Goal: Transaction & Acquisition: Book appointment/travel/reservation

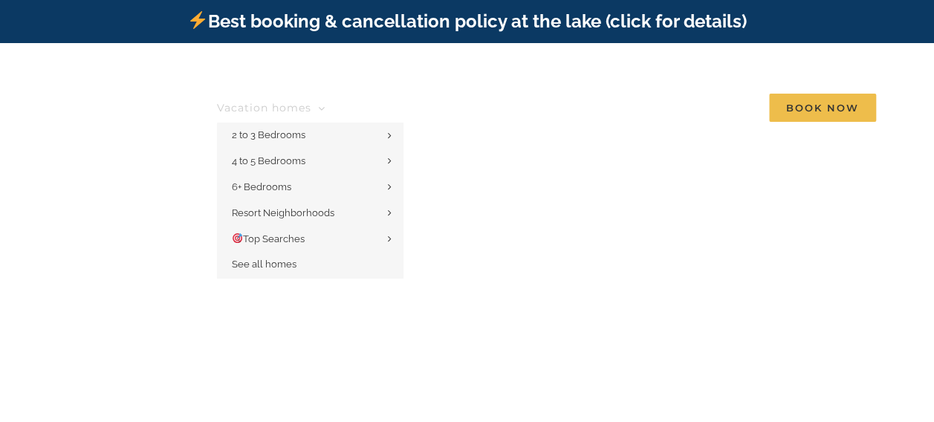
click at [300, 103] on span "Vacation homes" at bounding box center [264, 108] width 94 height 10
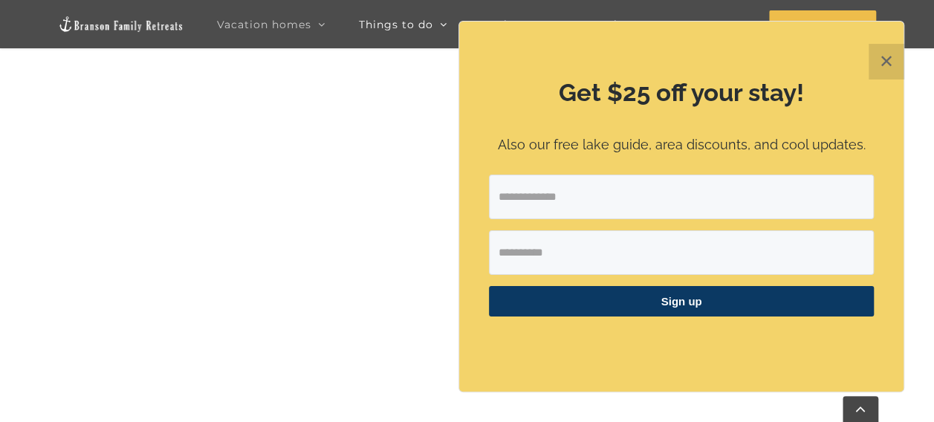
scroll to position [712, 0]
click at [883, 65] on button "✕" at bounding box center [887, 62] width 36 height 36
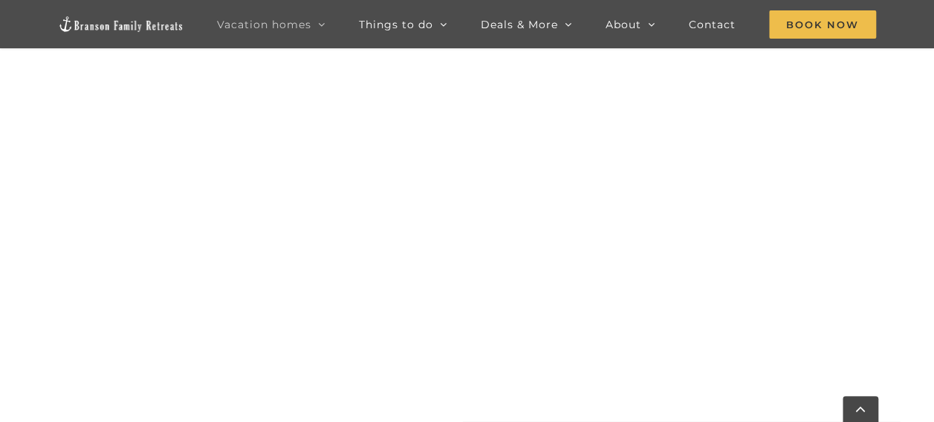
scroll to position [1251, 0]
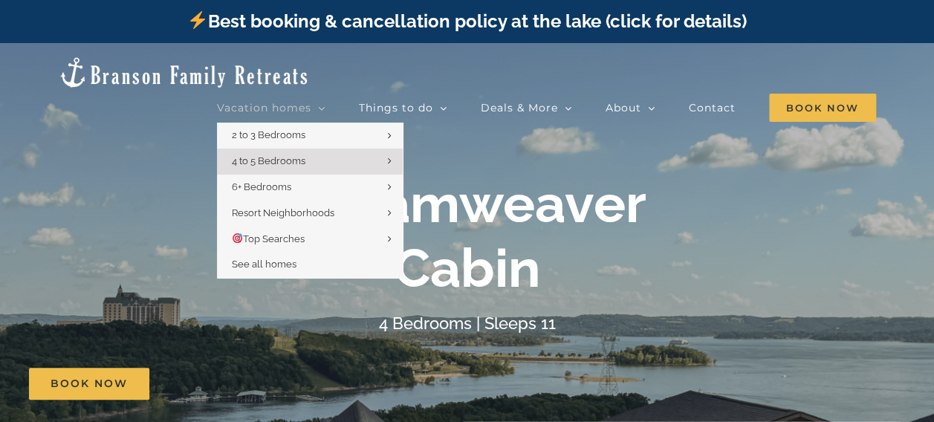
click at [259, 103] on span "Vacation homes" at bounding box center [264, 108] width 94 height 10
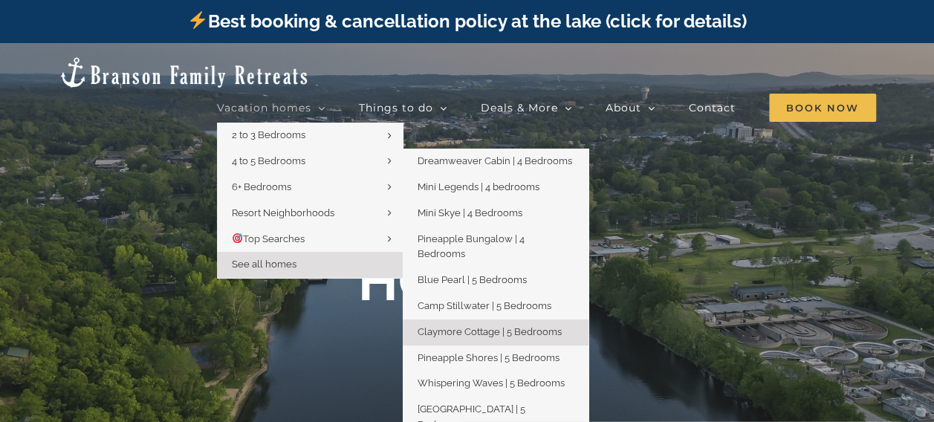
click at [449, 326] on span "Claymore Cottage | 5 Bedrooms" at bounding box center [490, 331] width 144 height 11
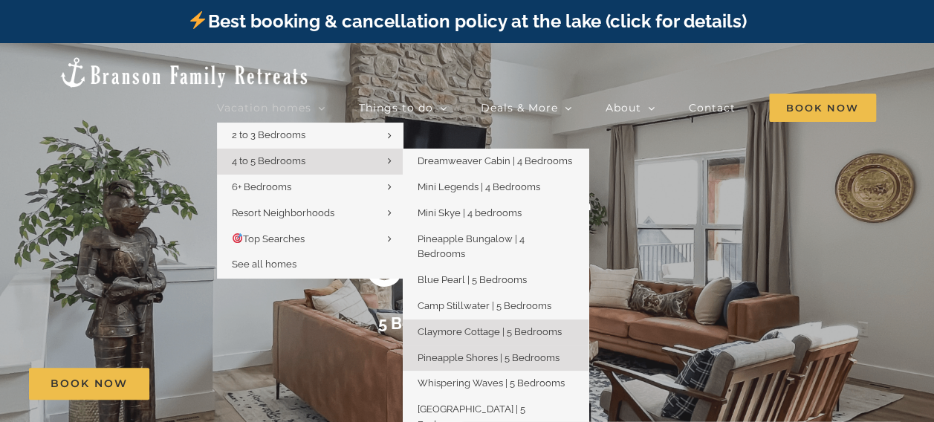
click at [451, 352] on span "Pineapple Shores | 5 Bedrooms" at bounding box center [489, 357] width 142 height 11
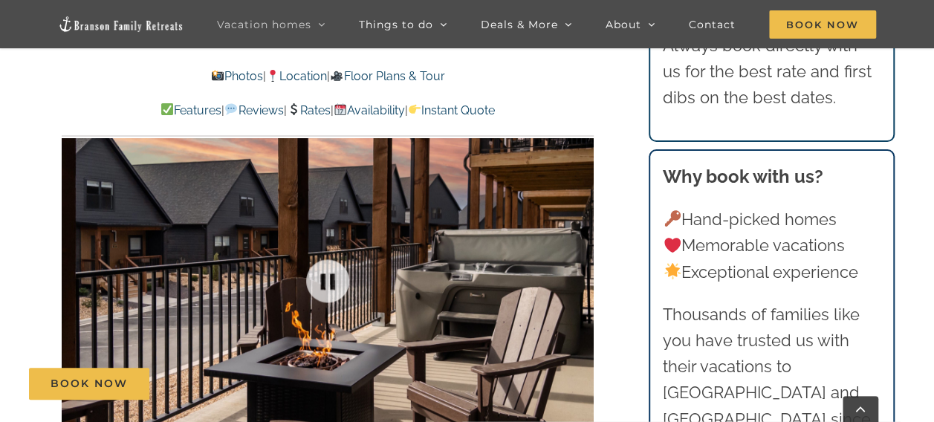
scroll to position [892, 0]
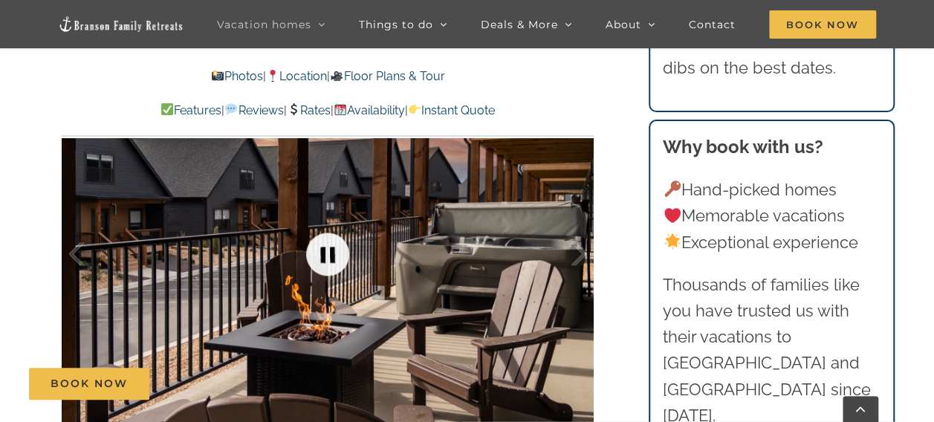
click at [334, 251] on link at bounding box center [327, 253] width 59 height 59
click at [325, 255] on link at bounding box center [327, 253] width 59 height 59
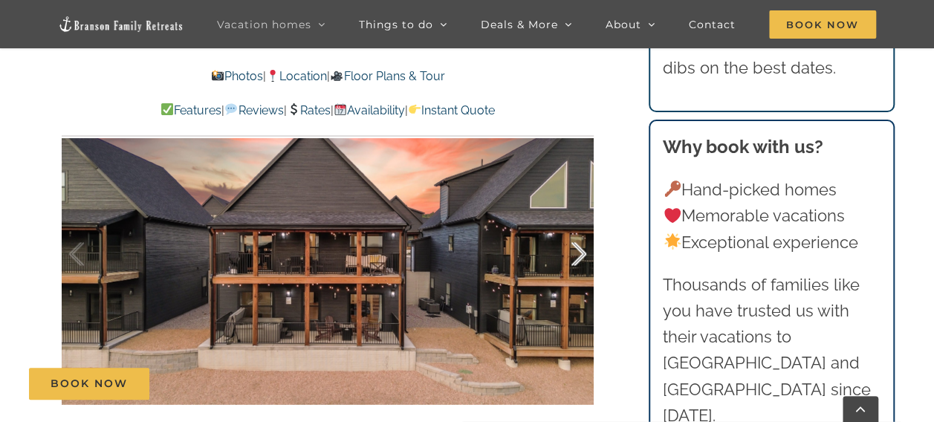
click at [580, 253] on div at bounding box center [563, 254] width 46 height 92
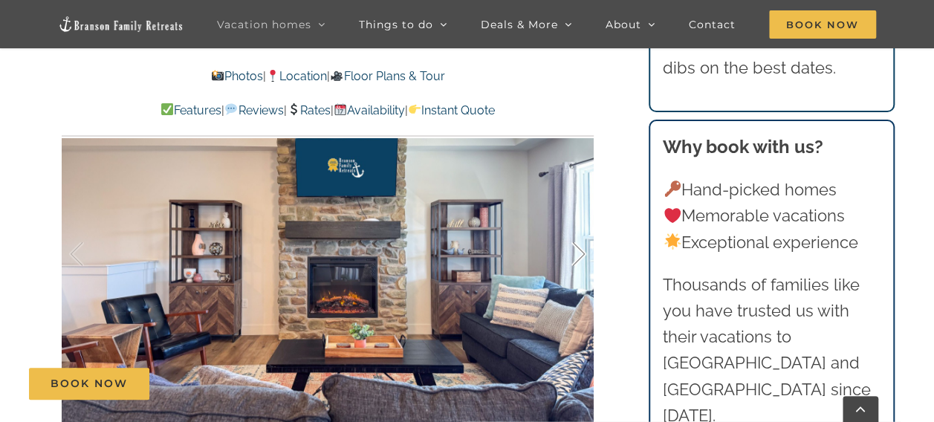
click at [580, 253] on div at bounding box center [563, 254] width 46 height 92
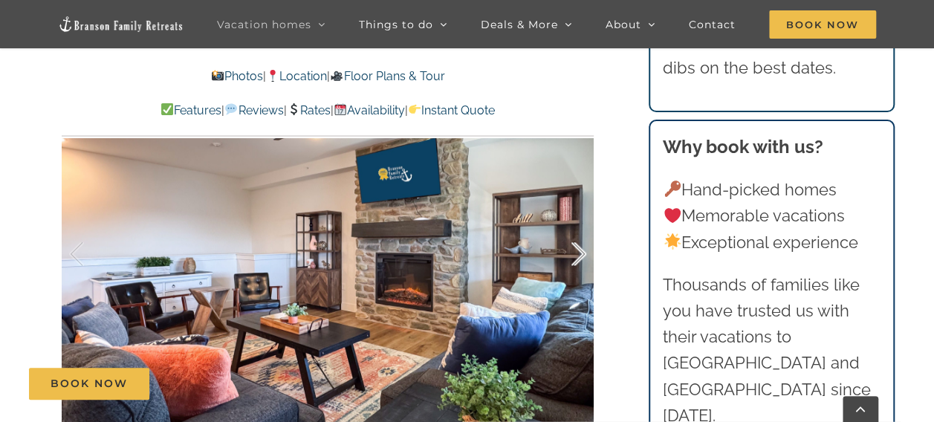
click at [580, 253] on div at bounding box center [563, 254] width 46 height 92
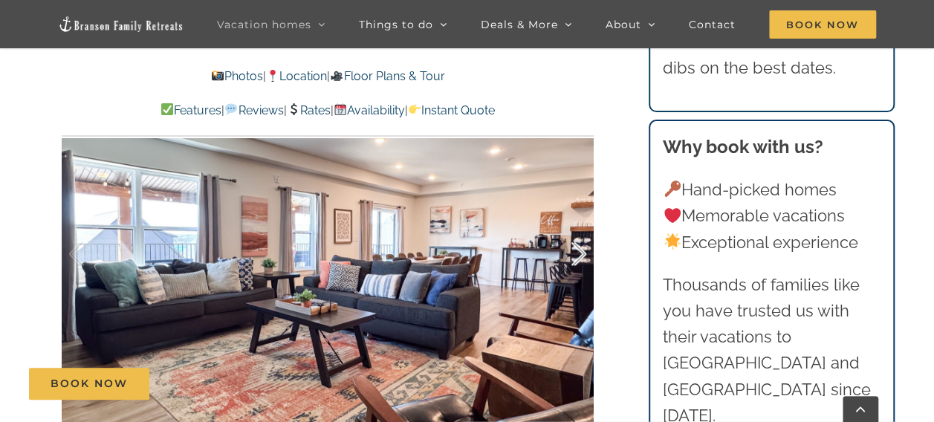
click at [580, 253] on div at bounding box center [563, 254] width 46 height 92
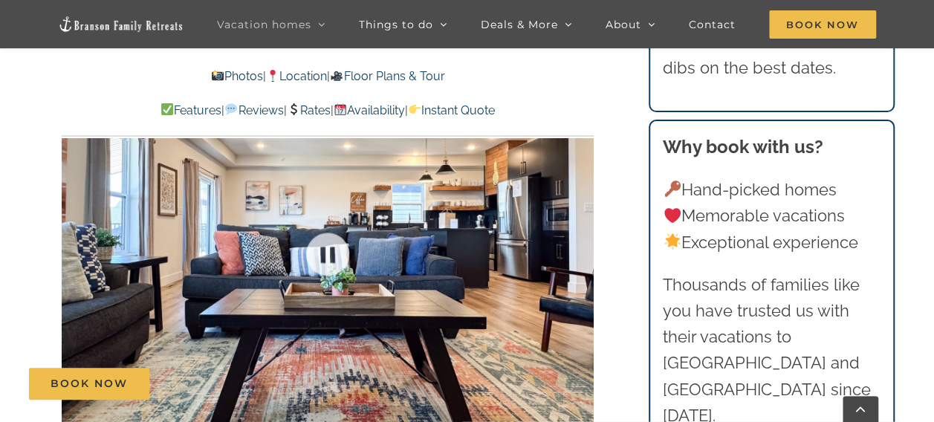
click at [580, 253] on div at bounding box center [328, 254] width 532 height 437
click at [580, 253] on div at bounding box center [563, 254] width 46 height 92
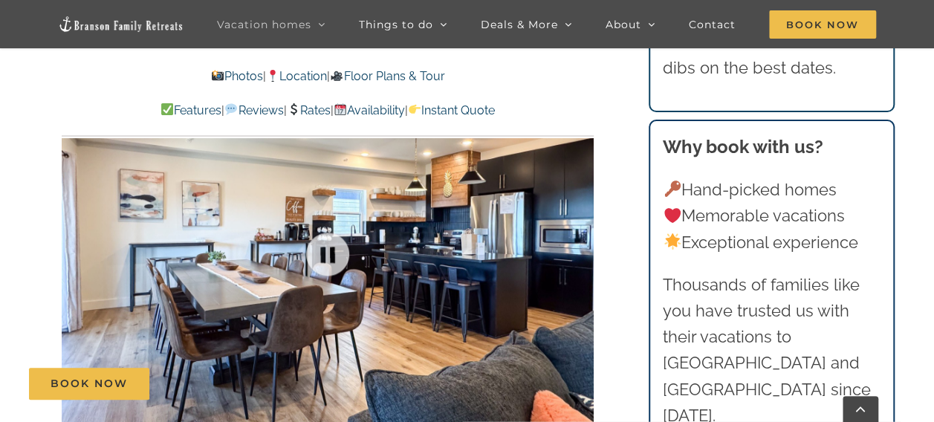
click at [580, 253] on div at bounding box center [328, 254] width 532 height 437
click at [580, 253] on div at bounding box center [563, 254] width 46 height 92
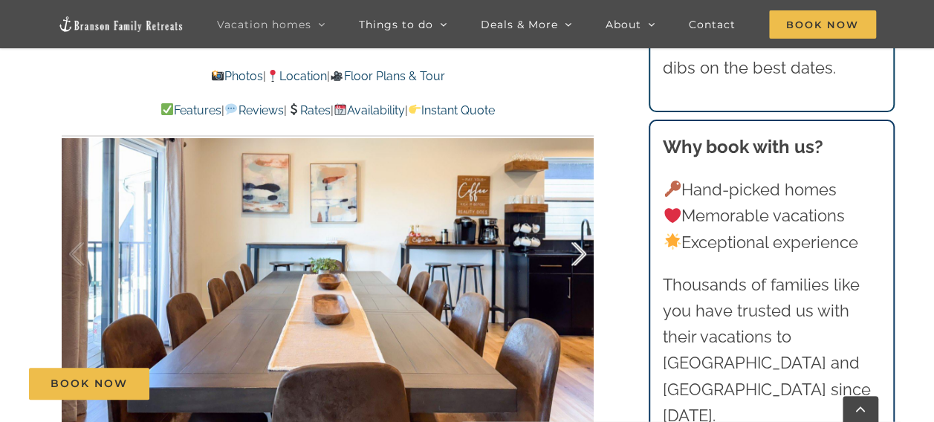
click at [580, 253] on div at bounding box center [563, 254] width 46 height 92
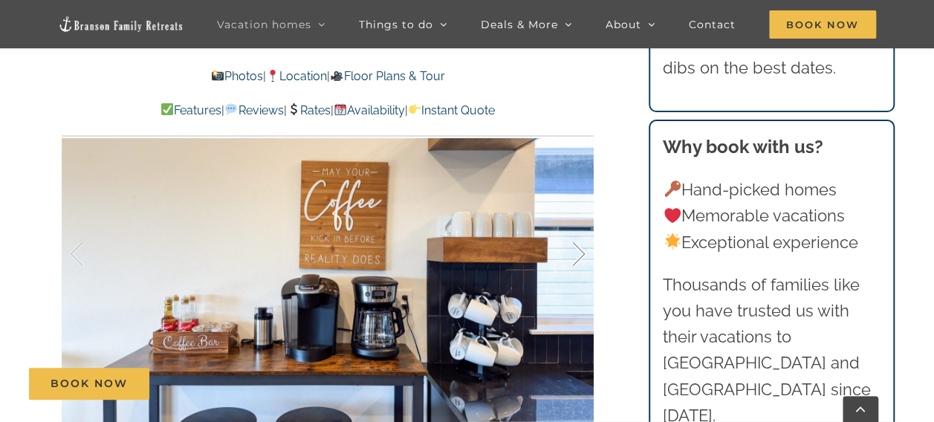
click at [580, 253] on div at bounding box center [563, 254] width 46 height 92
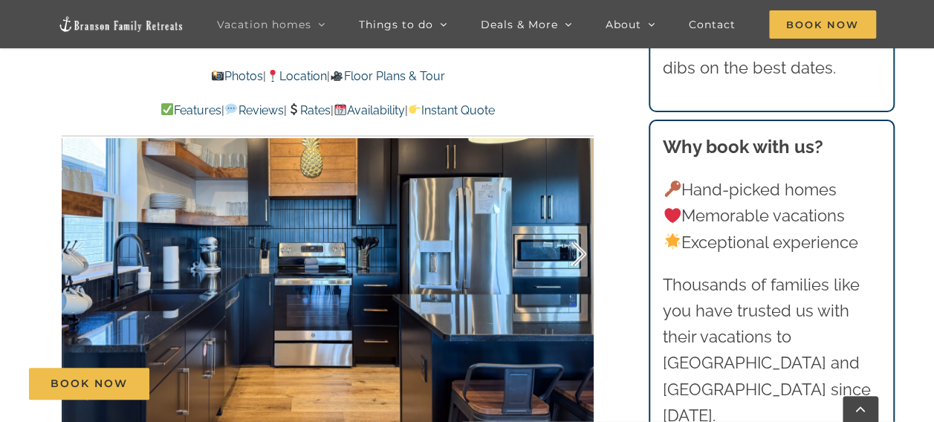
click at [580, 253] on div at bounding box center [563, 254] width 46 height 92
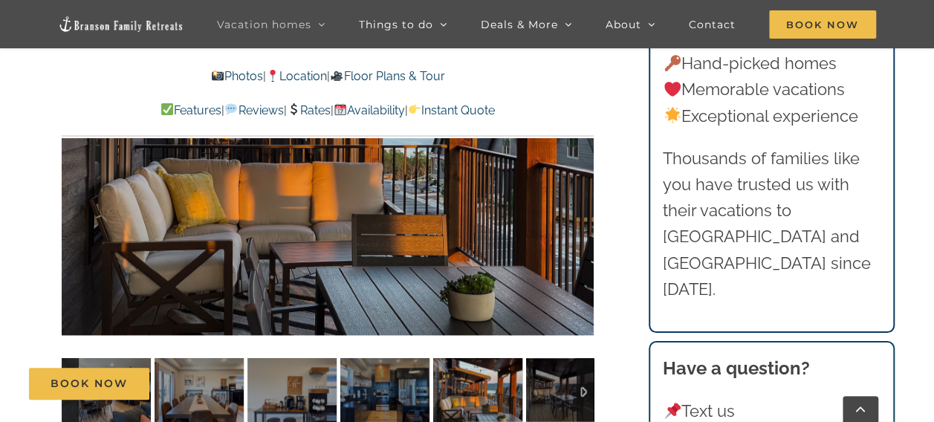
scroll to position [1050, 0]
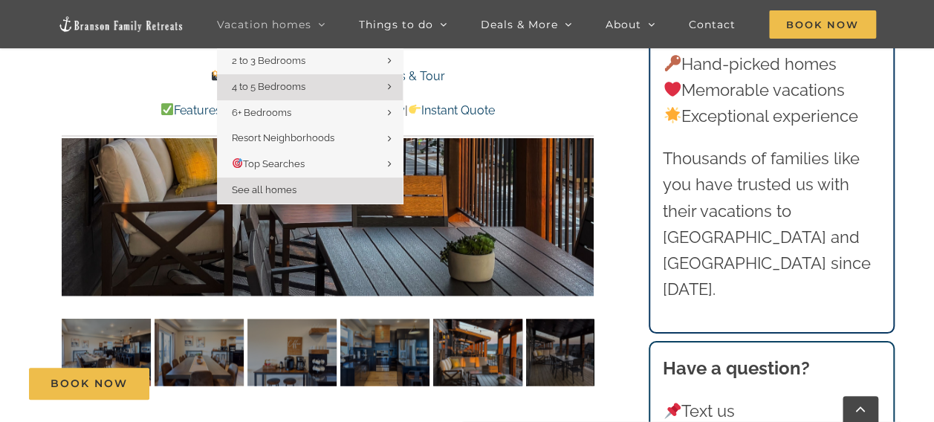
click at [268, 186] on span "See all homes" at bounding box center [264, 189] width 65 height 11
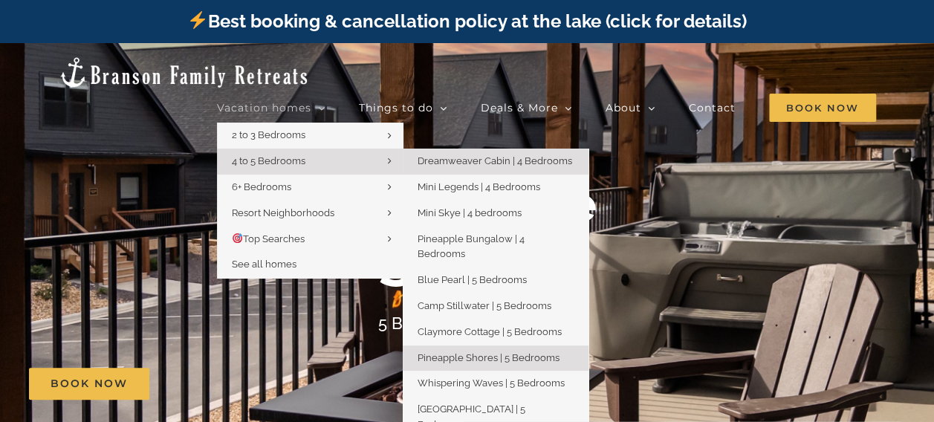
click at [462, 155] on span "Dreamweaver Cabin | 4 Bedrooms" at bounding box center [495, 160] width 155 height 11
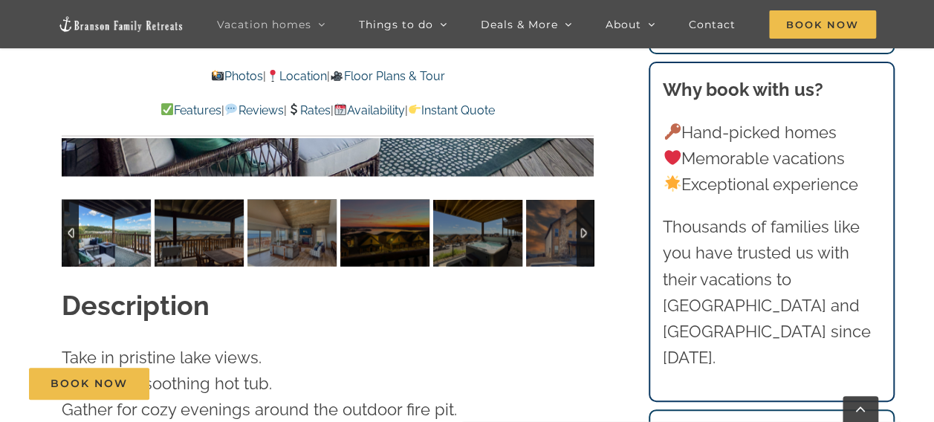
scroll to position [1148, 0]
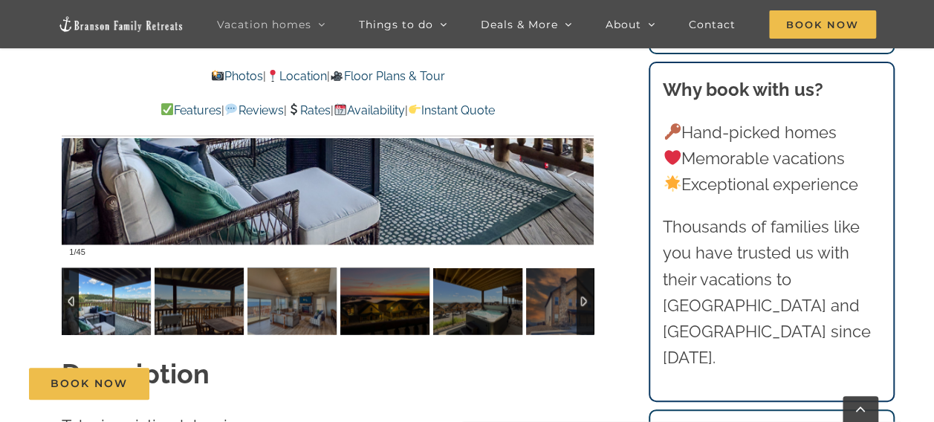
click at [88, 276] on img at bounding box center [106, 300] width 89 height 67
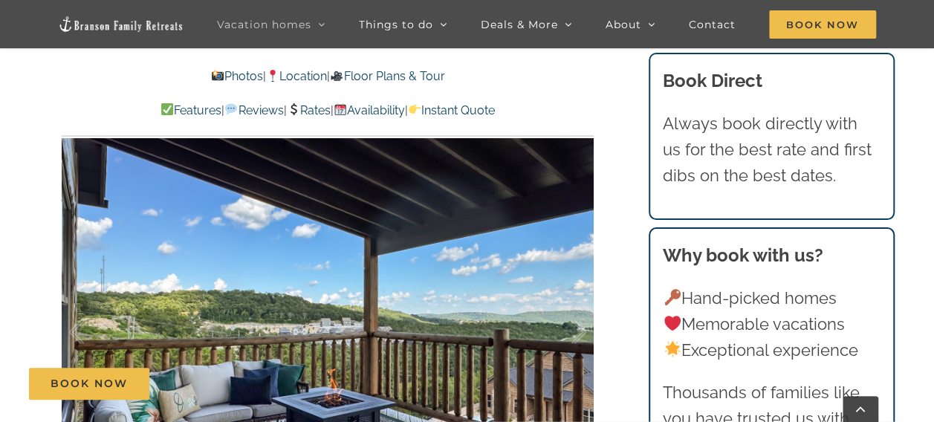
scroll to position [901, 0]
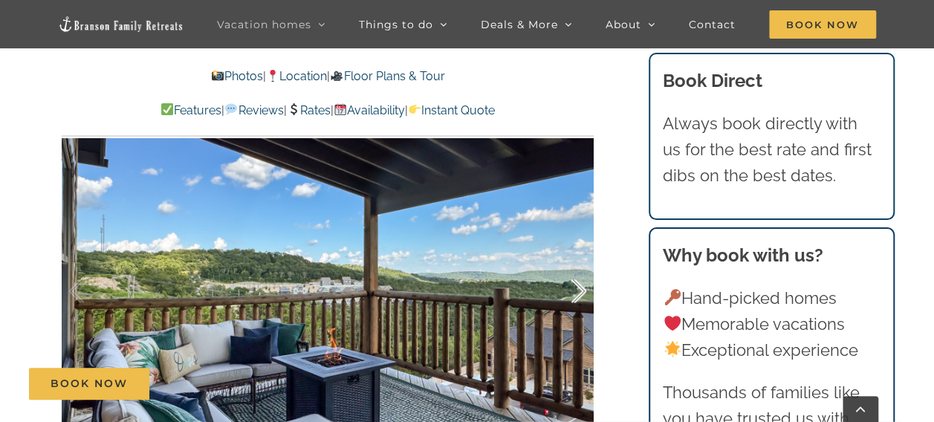
click at [578, 265] on div at bounding box center [563, 291] width 46 height 92
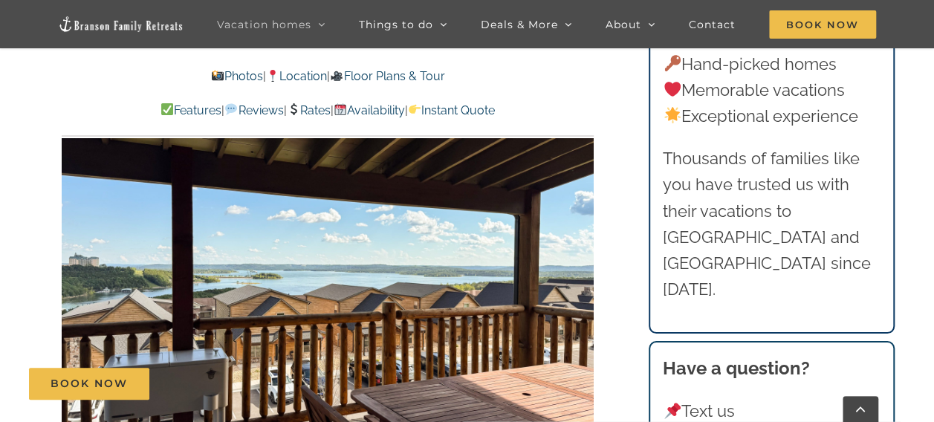
scroll to position [956, 0]
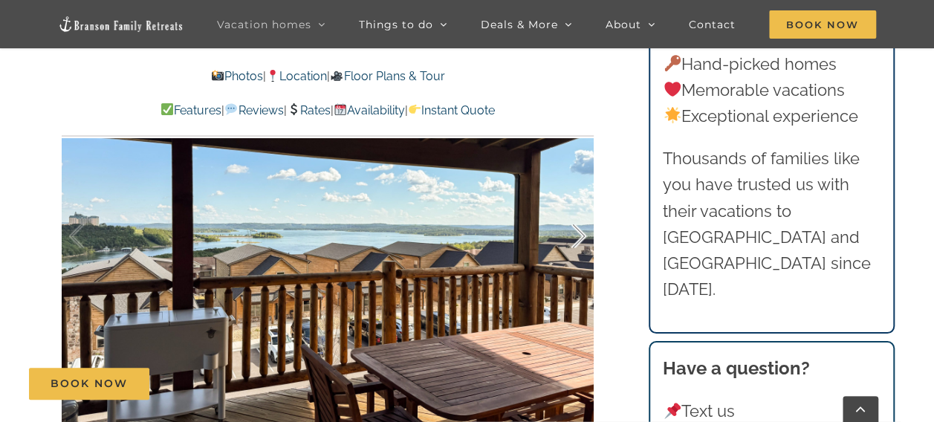
click at [583, 205] on div at bounding box center [563, 236] width 46 height 92
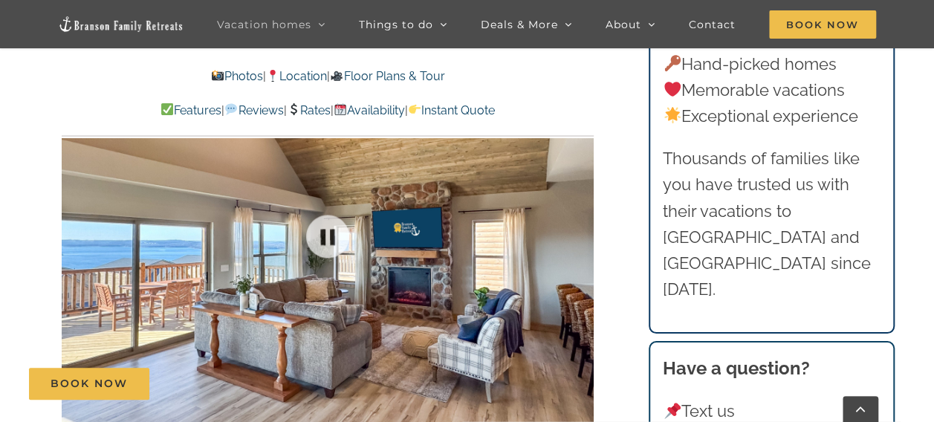
click at [583, 205] on div at bounding box center [328, 236] width 532 height 437
click at [583, 205] on div at bounding box center [563, 236] width 46 height 92
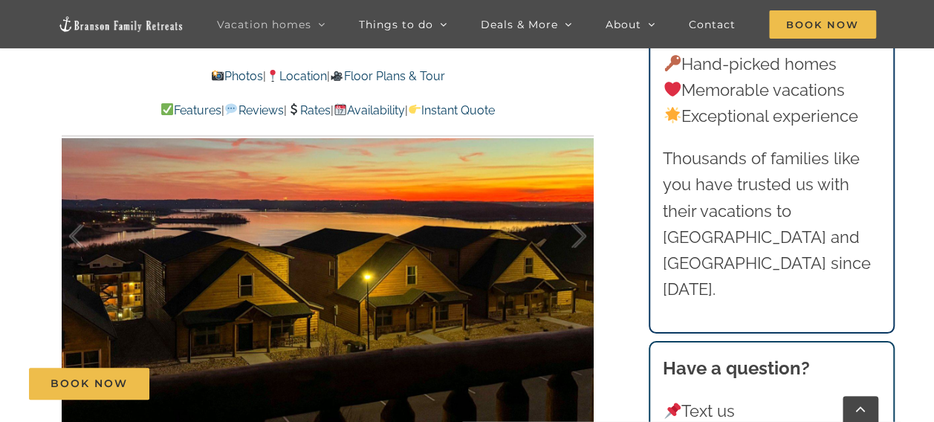
click at [596, 206] on div "Dreamweaver Cabin Your dream view of Table Rock Lake and the Ozark Mountains is…" at bounding box center [328, 63] width 591 height 928
click at [580, 211] on div at bounding box center [563, 236] width 46 height 92
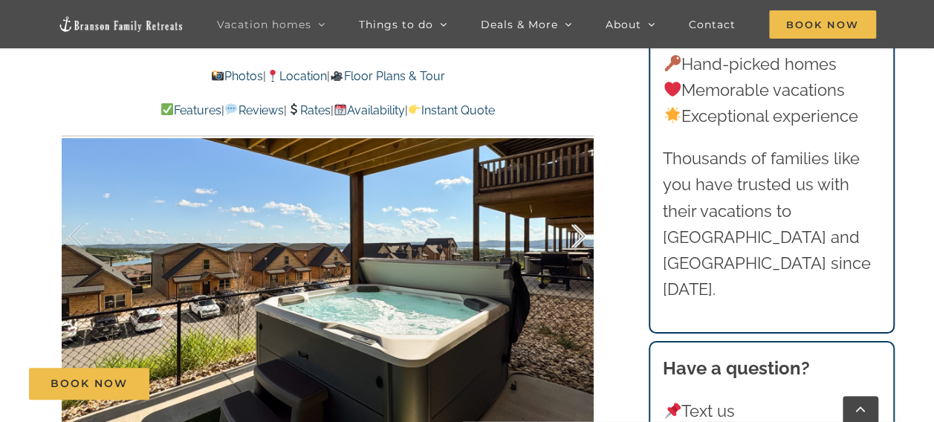
click at [582, 207] on div at bounding box center [563, 236] width 46 height 92
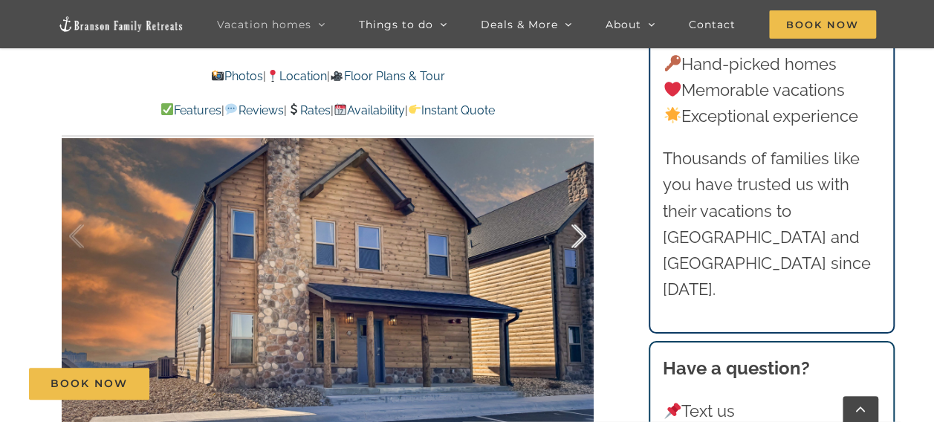
click at [583, 210] on div at bounding box center [563, 236] width 46 height 92
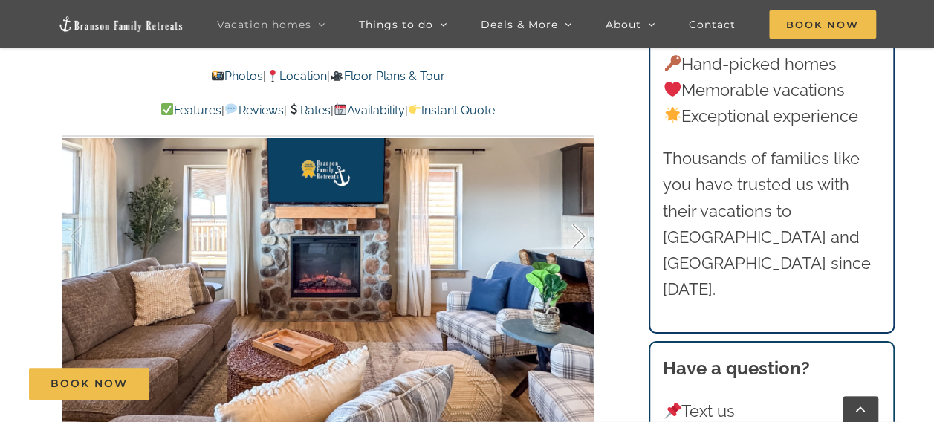
click at [583, 210] on div at bounding box center [563, 236] width 46 height 92
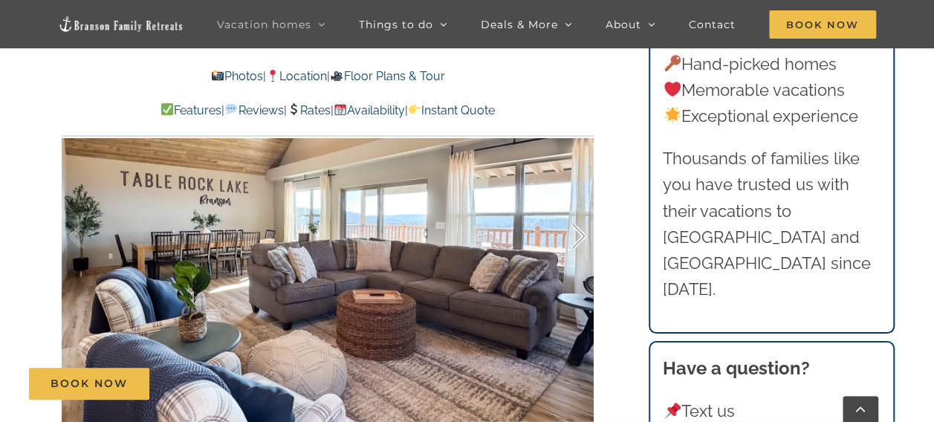
click at [582, 205] on div at bounding box center [563, 236] width 46 height 92
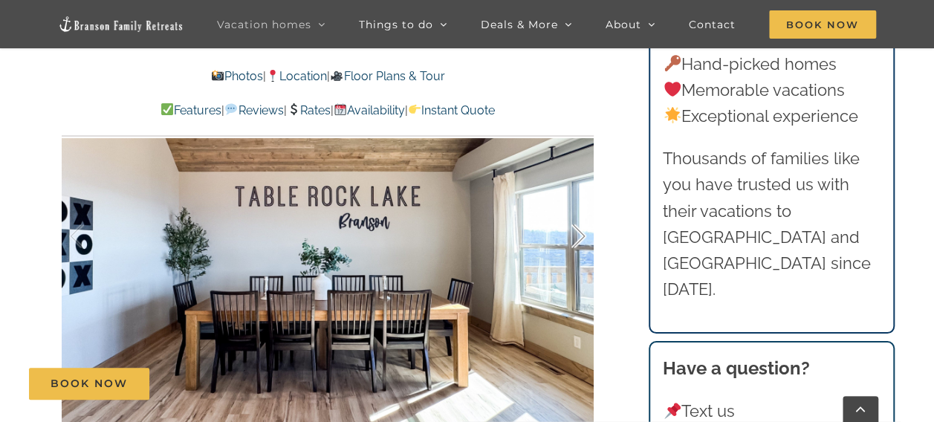
click at [582, 205] on div at bounding box center [563, 236] width 46 height 92
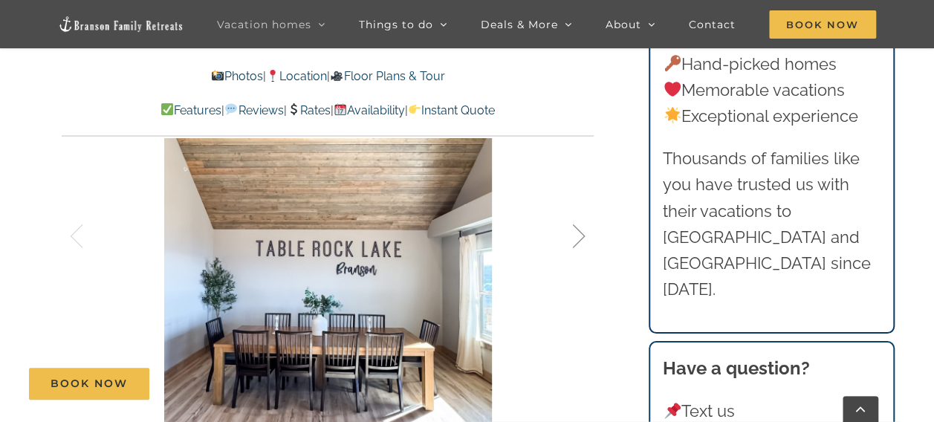
click at [582, 205] on div at bounding box center [563, 236] width 46 height 92
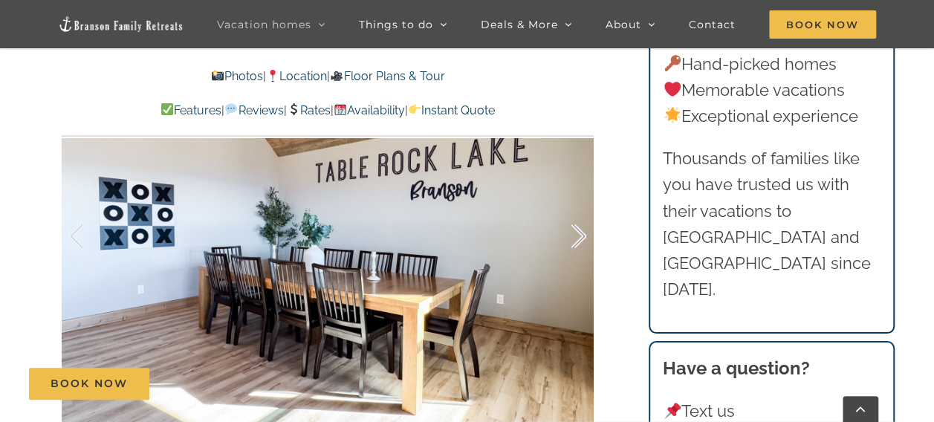
click at [582, 205] on div at bounding box center [563, 236] width 46 height 92
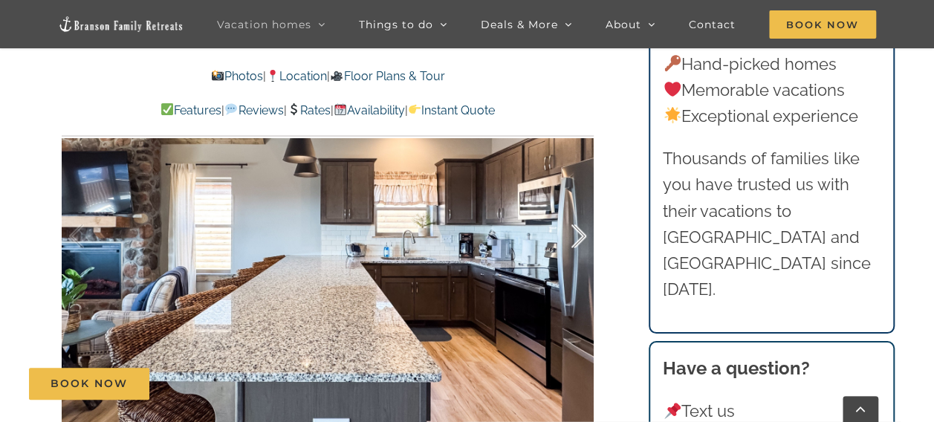
click at [582, 205] on div at bounding box center [563, 236] width 46 height 92
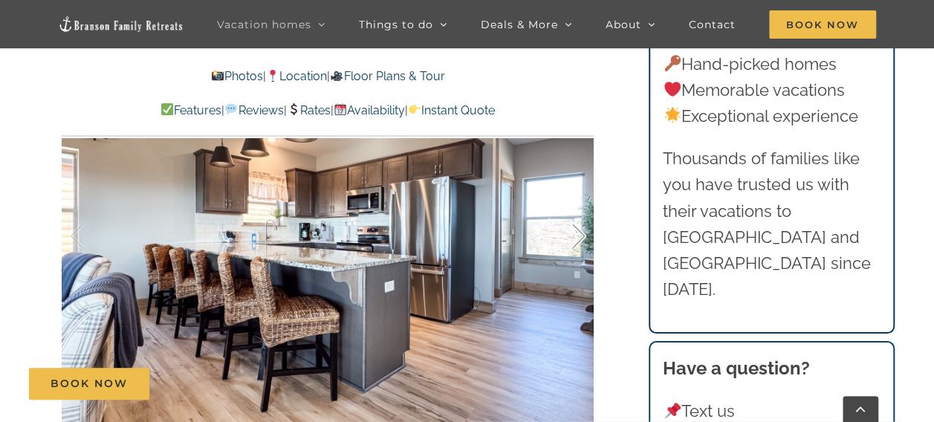
click at [583, 208] on div at bounding box center [563, 236] width 46 height 92
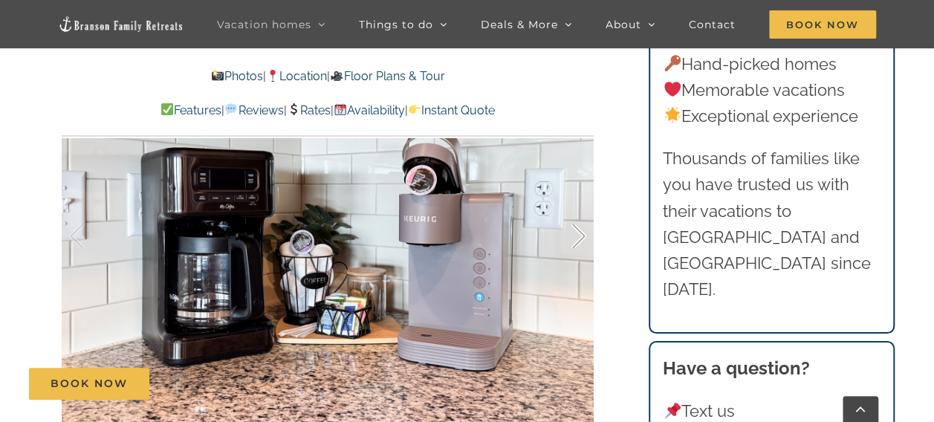
click at [583, 208] on div at bounding box center [563, 236] width 46 height 92
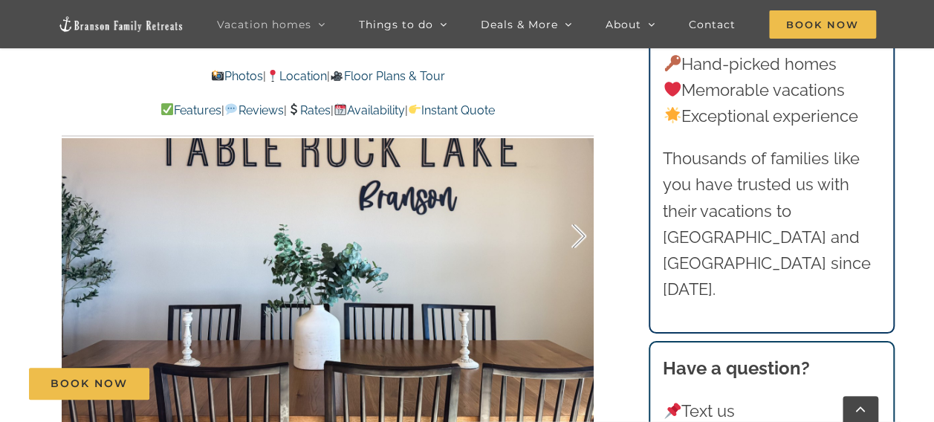
click at [583, 208] on div at bounding box center [563, 236] width 46 height 92
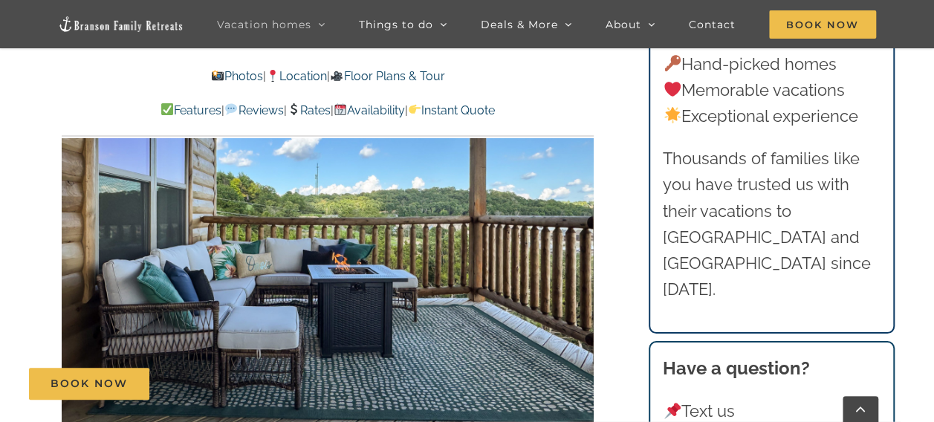
scroll to position [942, 0]
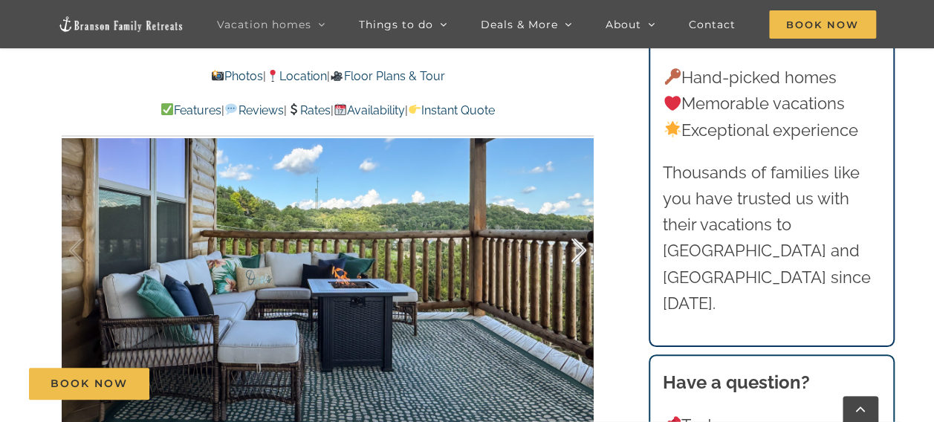
click at [582, 221] on div at bounding box center [563, 250] width 46 height 92
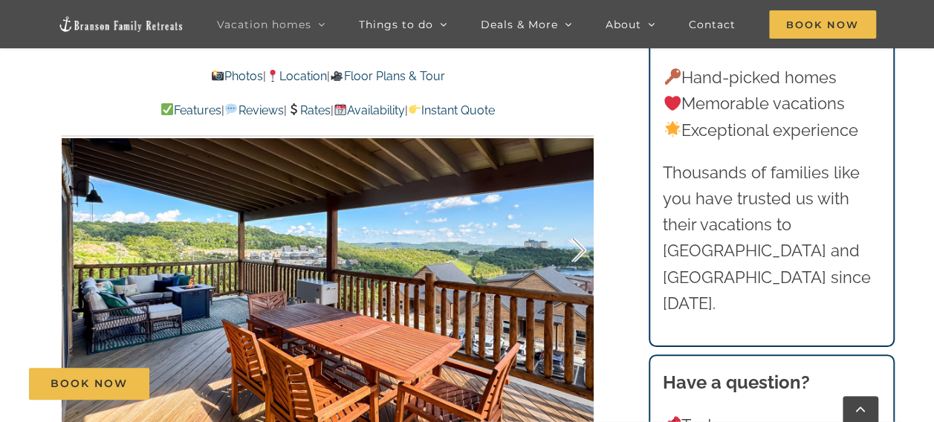
click at [581, 224] on div at bounding box center [563, 250] width 46 height 92
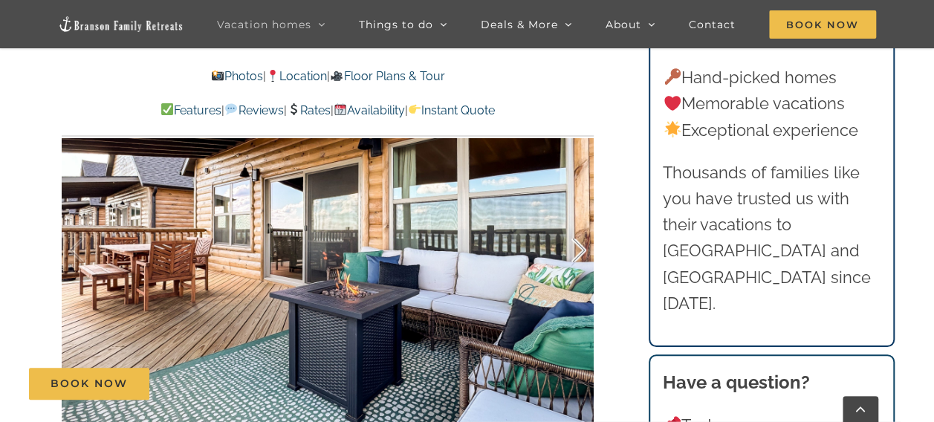
click at [581, 224] on div at bounding box center [563, 250] width 46 height 92
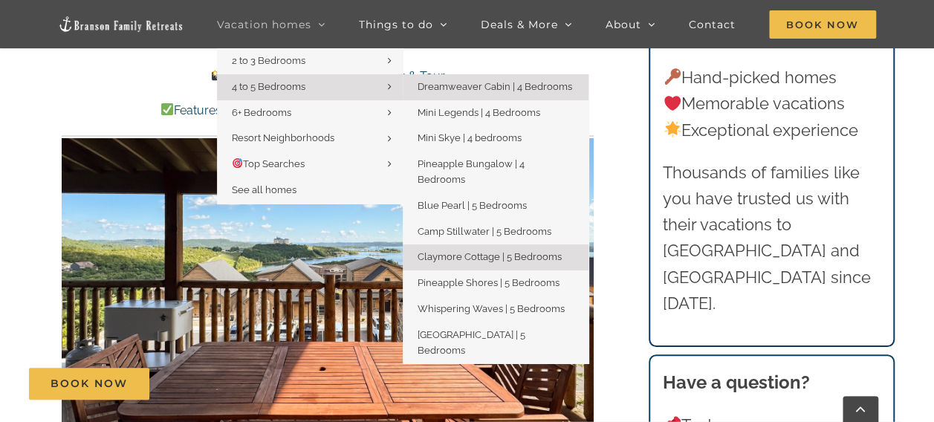
click at [439, 251] on span "Claymore Cottage | 5 Bedrooms" at bounding box center [490, 256] width 144 height 11
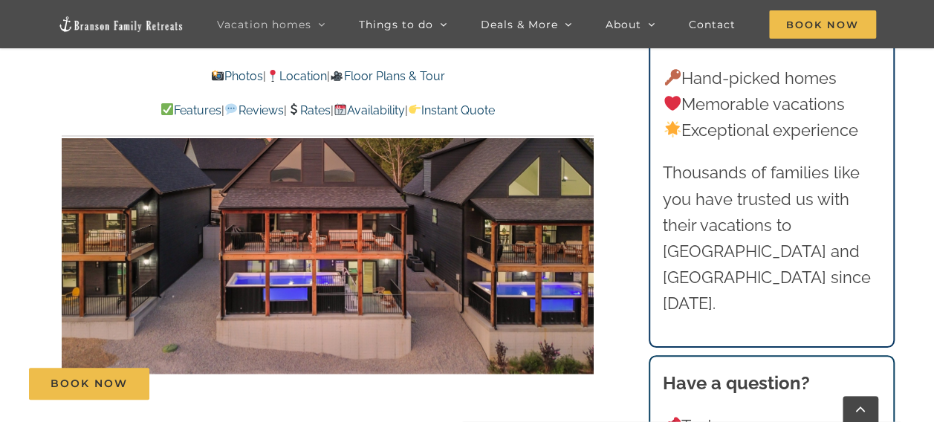
scroll to position [918, 0]
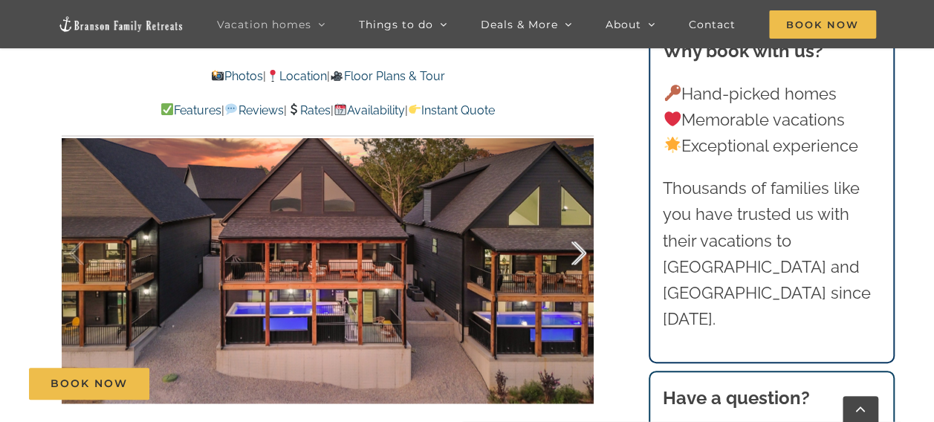
click at [581, 256] on div at bounding box center [563, 253] width 46 height 92
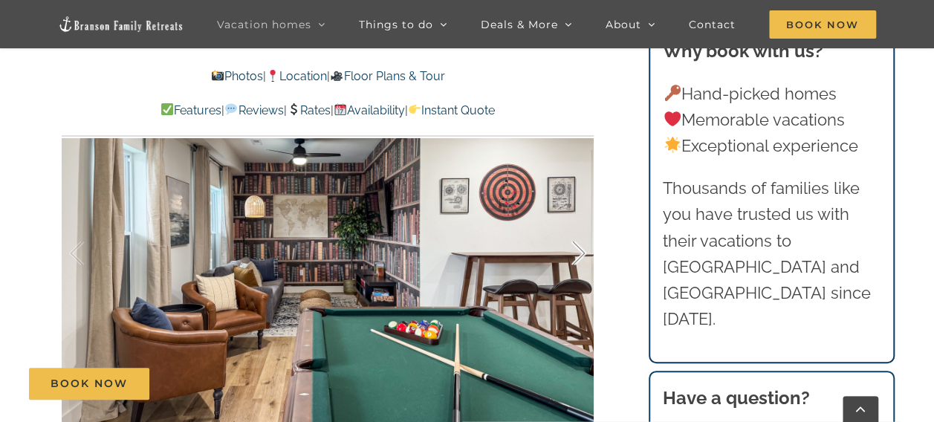
click at [581, 256] on div at bounding box center [563, 253] width 46 height 92
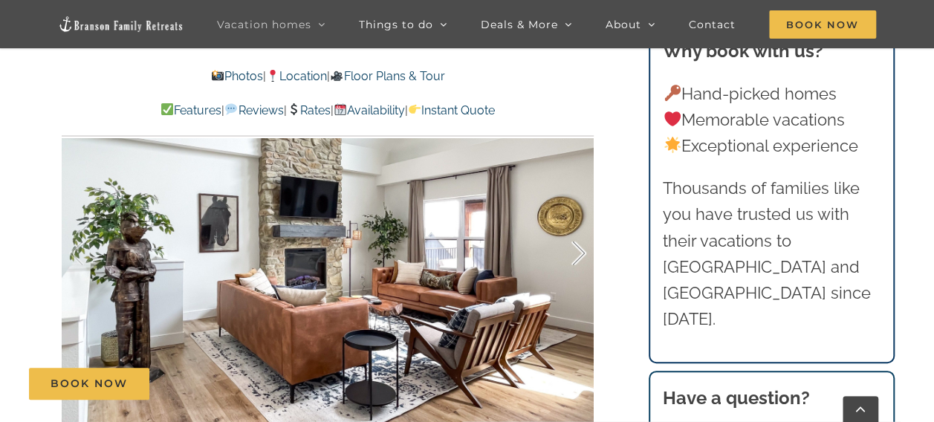
click at [581, 256] on div at bounding box center [563, 253] width 46 height 92
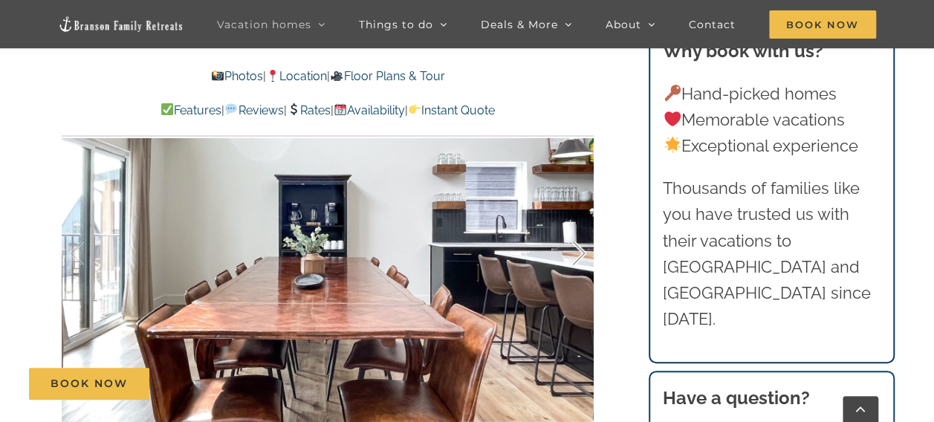
click at [581, 256] on div at bounding box center [563, 253] width 46 height 92
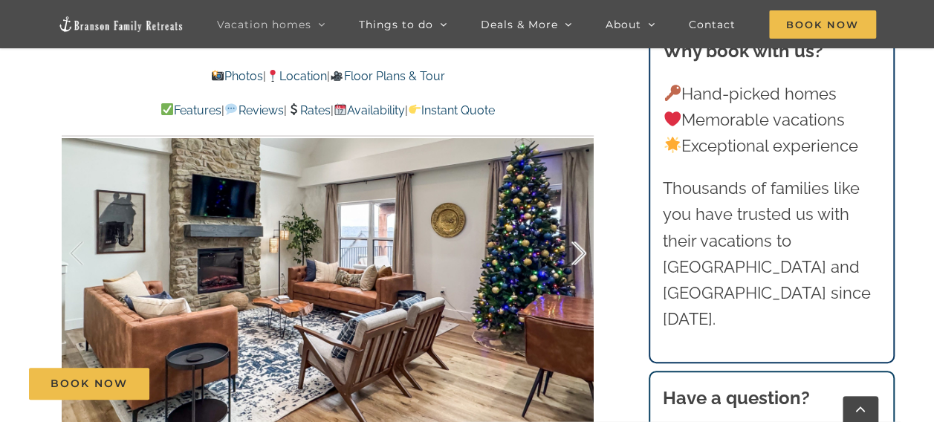
click at [581, 256] on div at bounding box center [563, 253] width 46 height 92
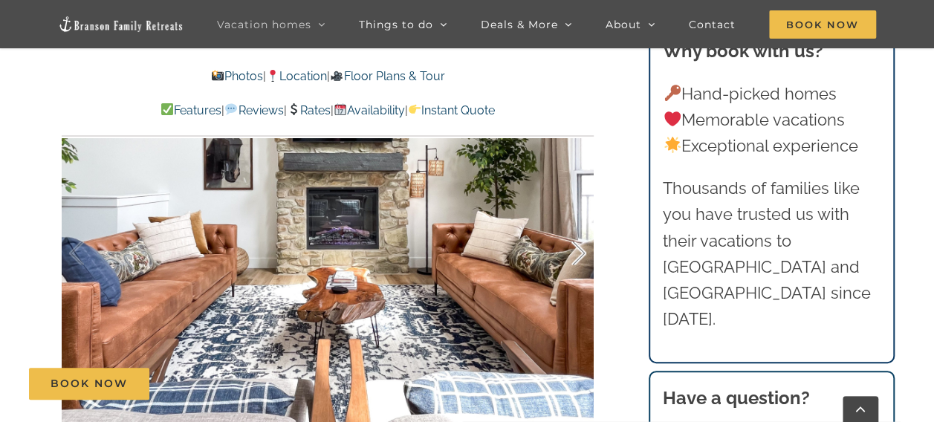
click at [581, 256] on div at bounding box center [563, 253] width 46 height 92
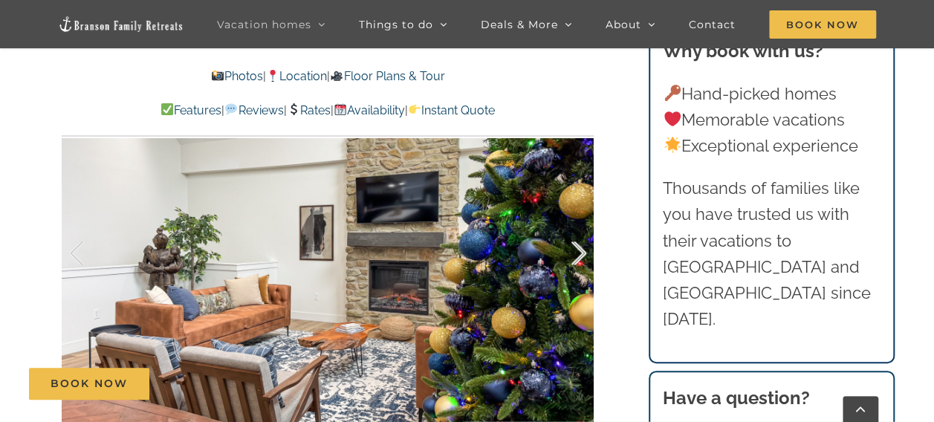
click at [581, 256] on div at bounding box center [563, 253] width 46 height 92
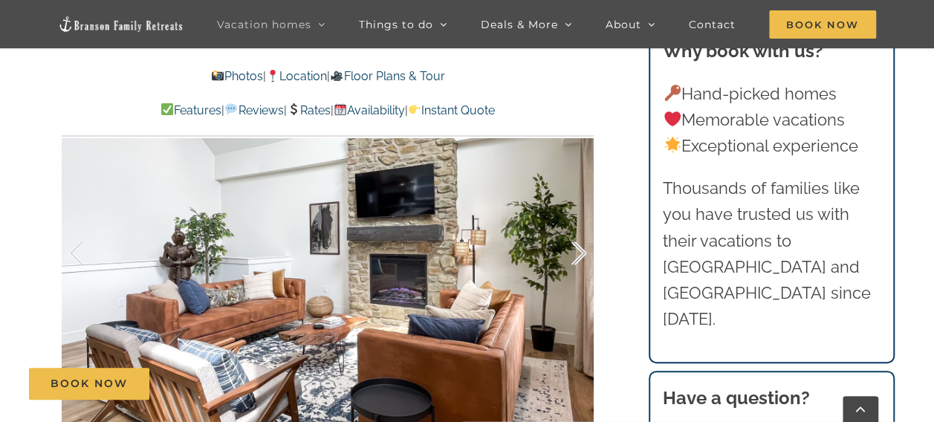
click at [581, 256] on div at bounding box center [563, 253] width 46 height 92
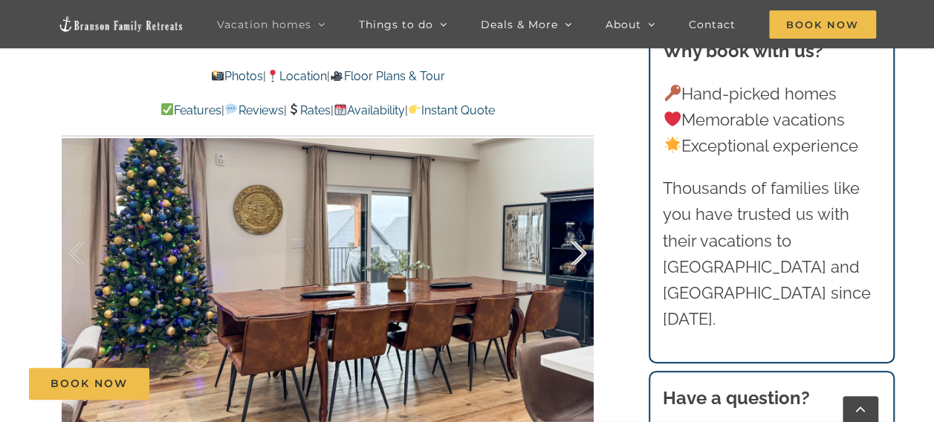
click at [581, 256] on div at bounding box center [563, 253] width 46 height 92
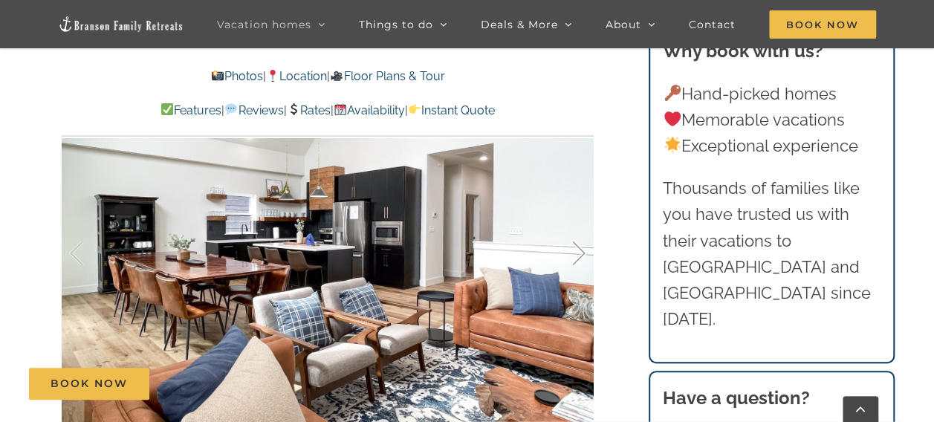
click at [581, 256] on div at bounding box center [563, 253] width 46 height 92
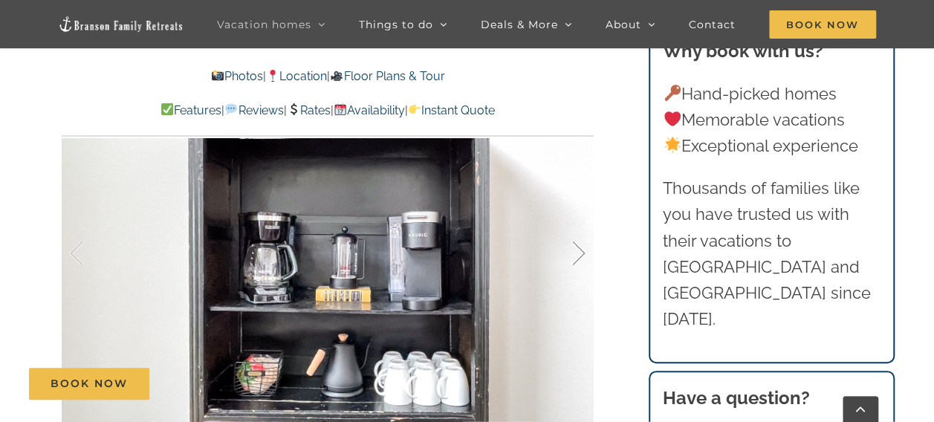
click at [581, 256] on div at bounding box center [563, 253] width 46 height 92
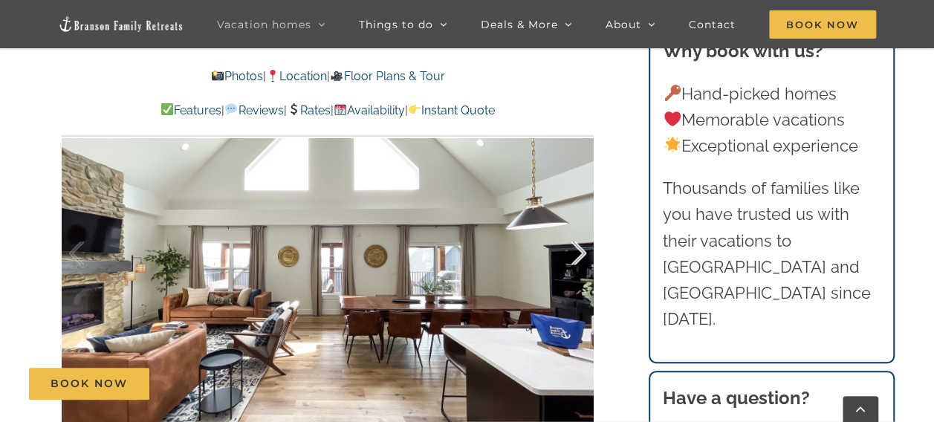
click at [581, 256] on div at bounding box center [563, 253] width 46 height 92
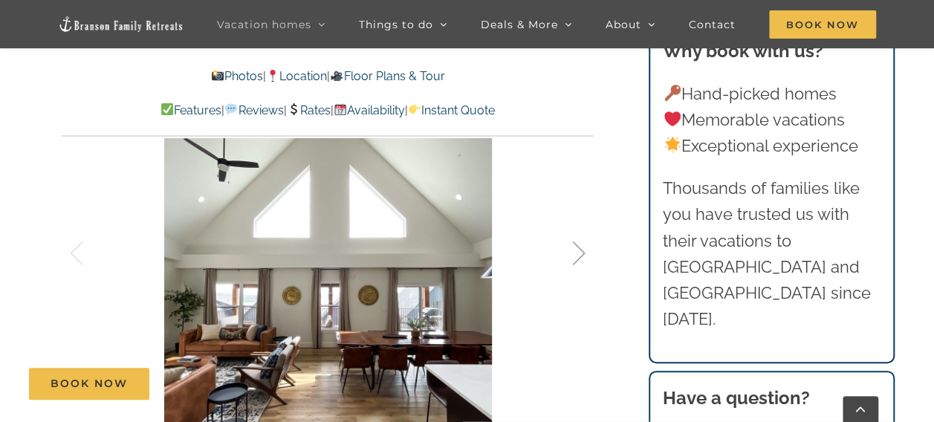
click at [581, 256] on div at bounding box center [563, 253] width 46 height 92
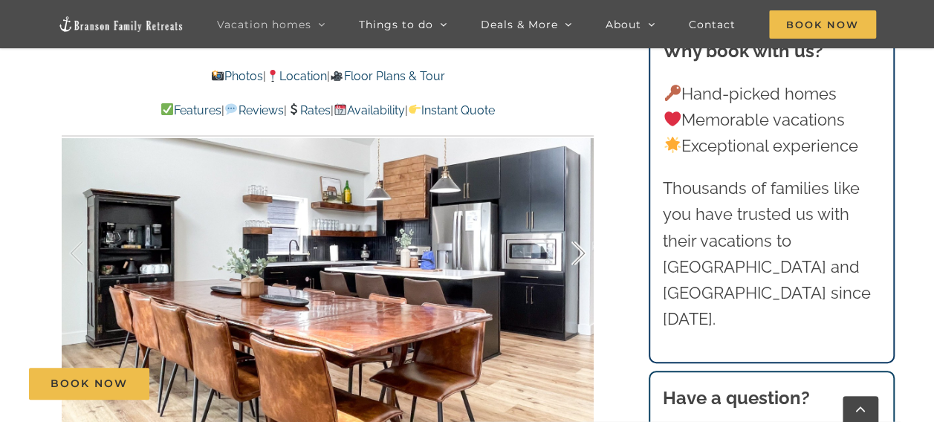
click at [581, 256] on div at bounding box center [563, 253] width 46 height 92
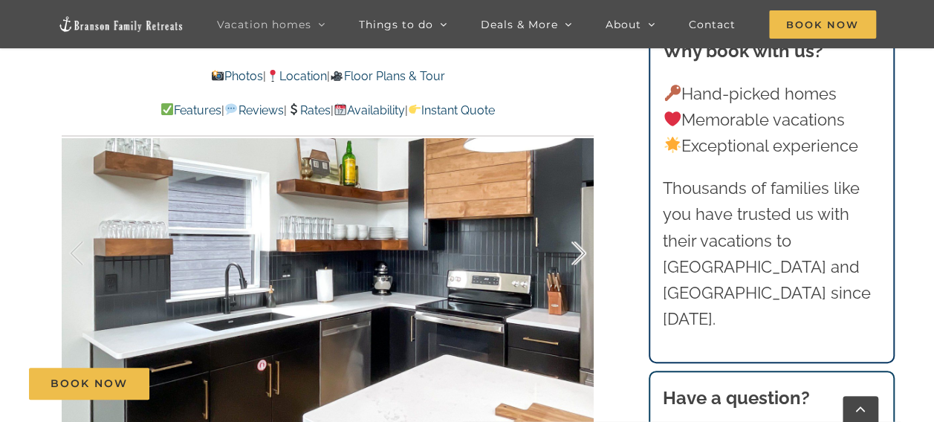
click at [581, 256] on div at bounding box center [563, 253] width 46 height 92
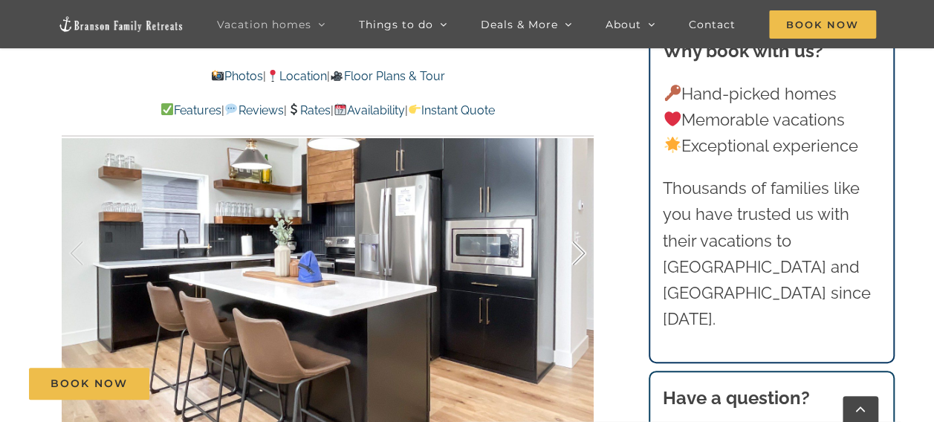
click at [581, 256] on div at bounding box center [563, 253] width 46 height 92
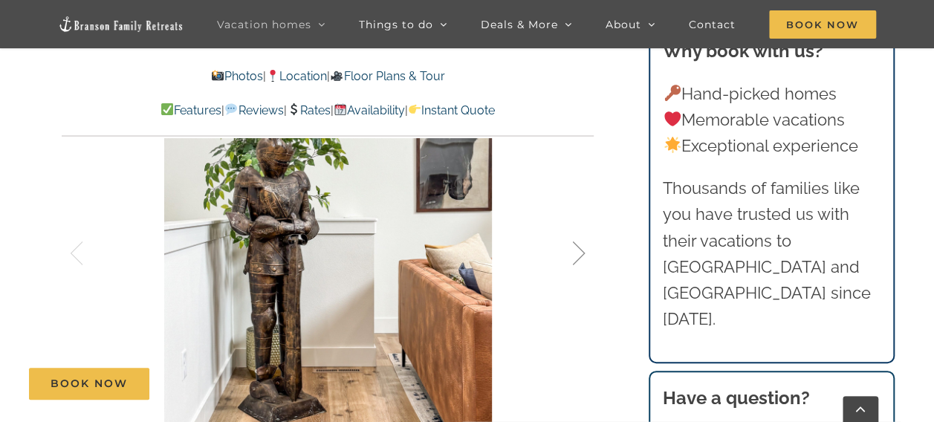
click at [581, 256] on div at bounding box center [563, 253] width 46 height 92
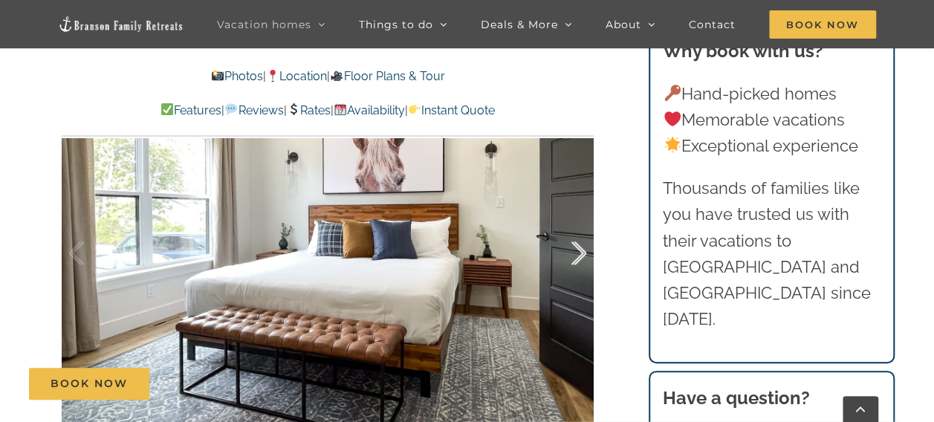
click at [581, 256] on div at bounding box center [563, 253] width 46 height 92
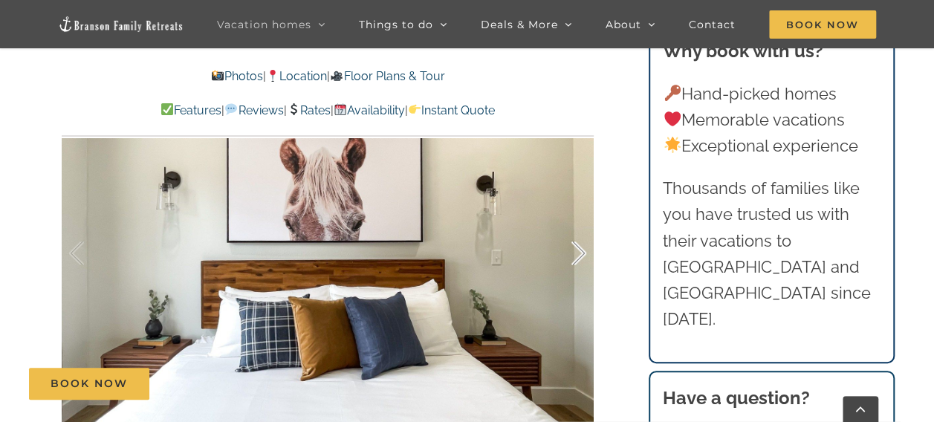
click at [581, 256] on div at bounding box center [563, 253] width 46 height 92
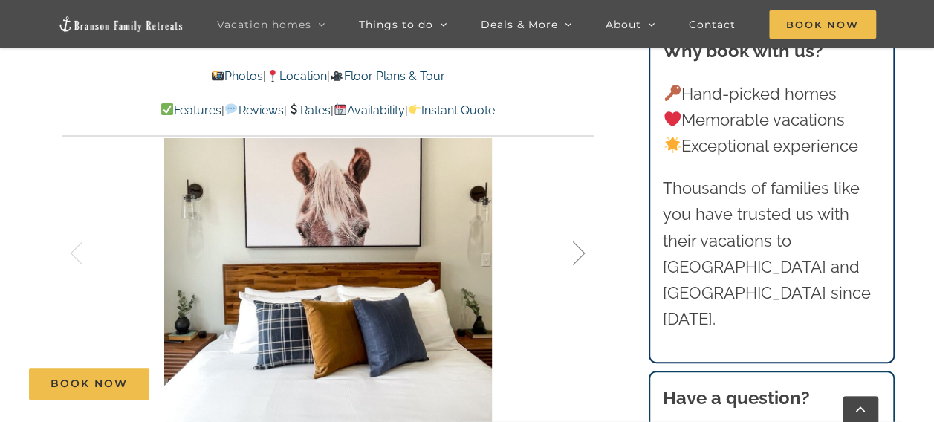
click at [581, 256] on div at bounding box center [563, 253] width 46 height 92
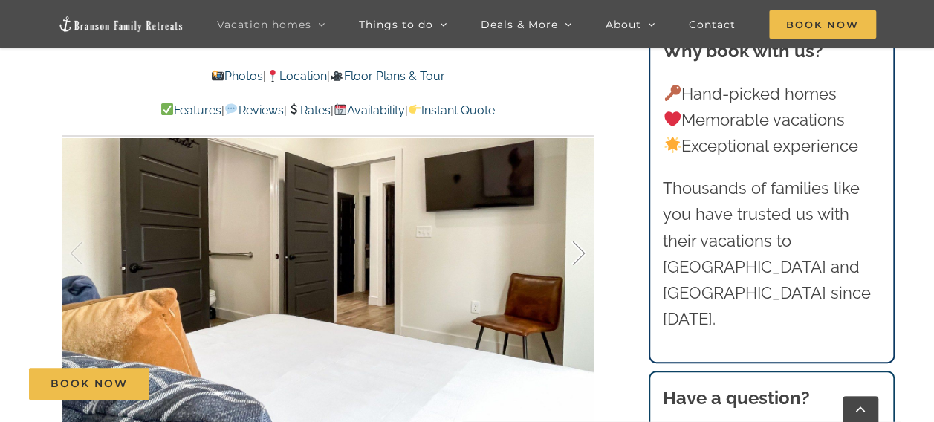
click at [581, 256] on div at bounding box center [563, 253] width 46 height 92
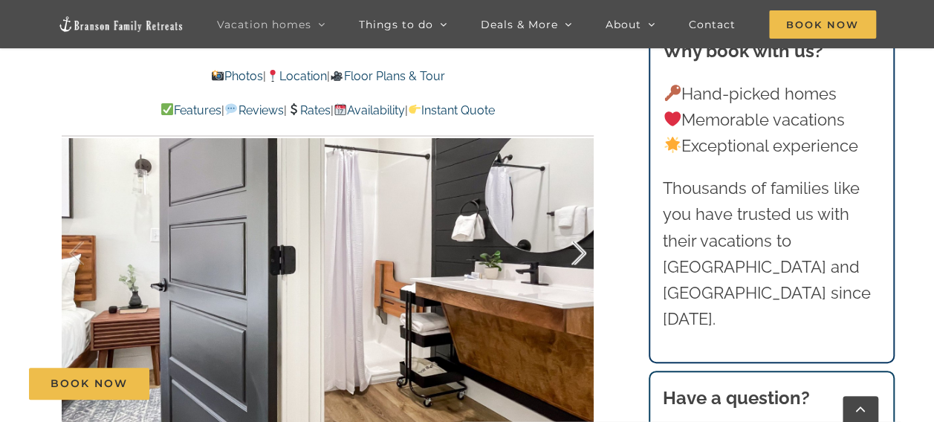
click at [581, 256] on div at bounding box center [563, 253] width 46 height 92
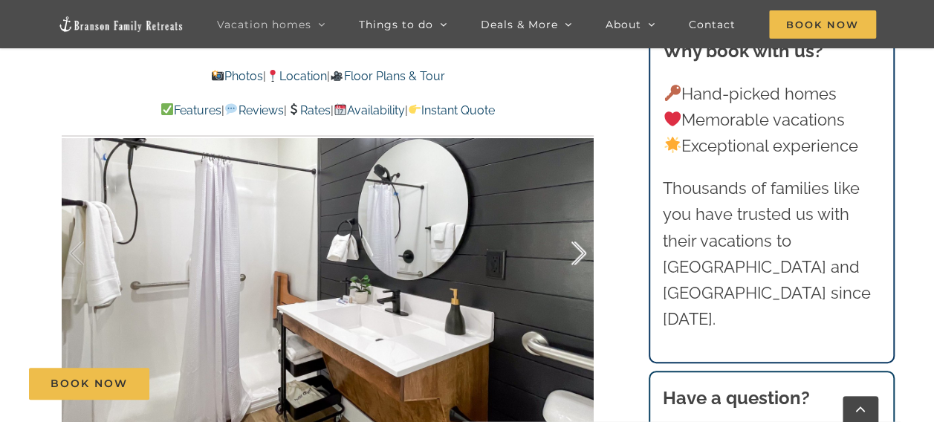
click at [581, 256] on div at bounding box center [563, 253] width 46 height 92
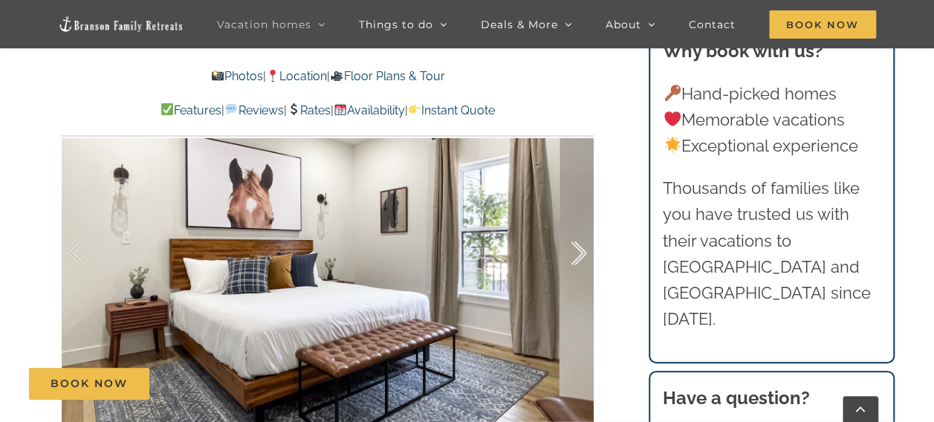
click at [581, 256] on div at bounding box center [563, 253] width 46 height 92
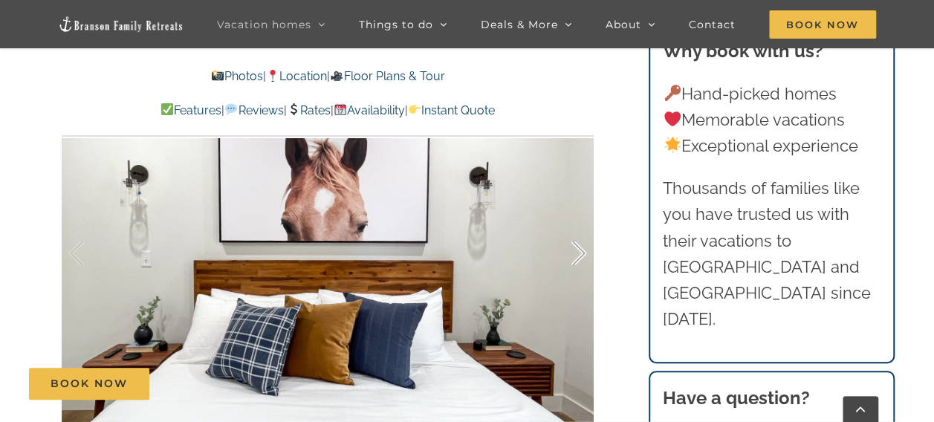
click at [581, 256] on div at bounding box center [563, 253] width 46 height 92
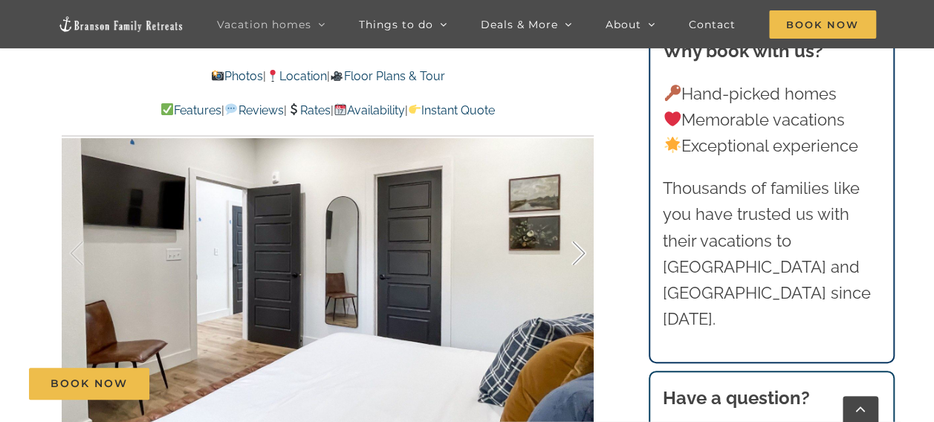
click at [581, 256] on div at bounding box center [563, 253] width 46 height 92
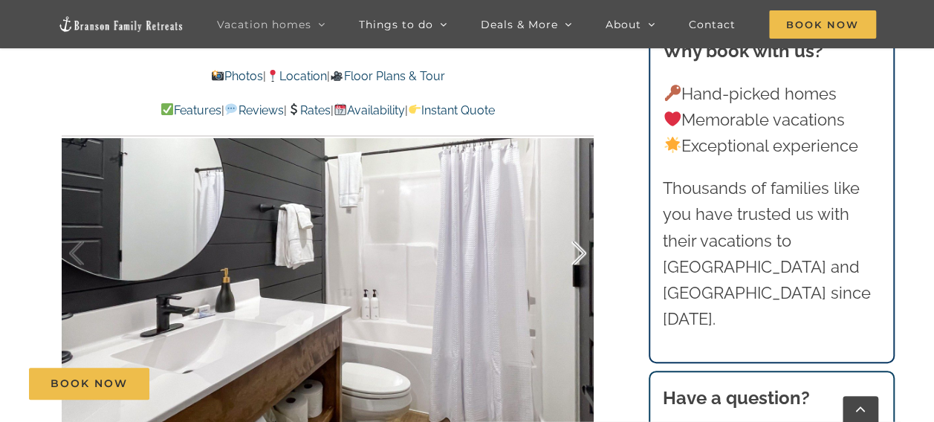
click at [581, 256] on div at bounding box center [563, 253] width 46 height 92
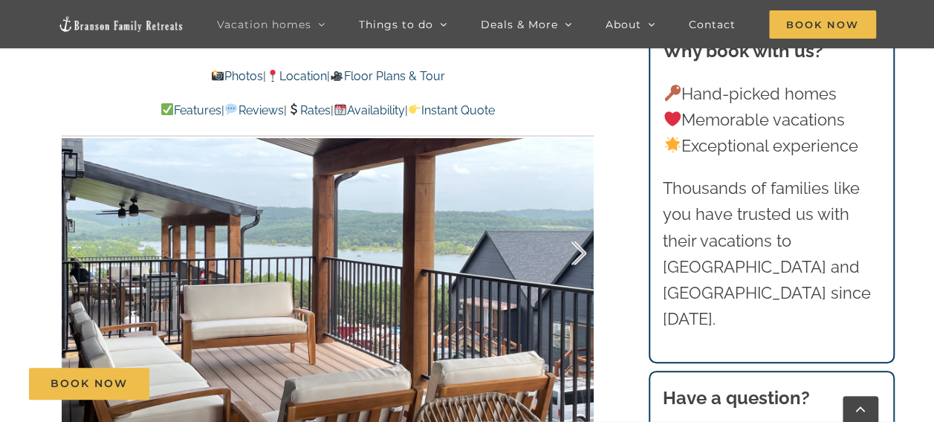
click at [581, 250] on div at bounding box center [563, 253] width 46 height 92
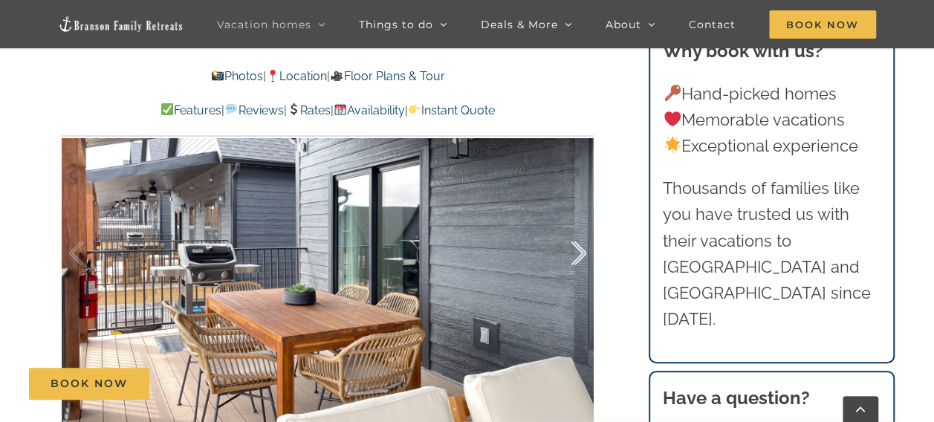
click at [581, 250] on div at bounding box center [563, 253] width 46 height 92
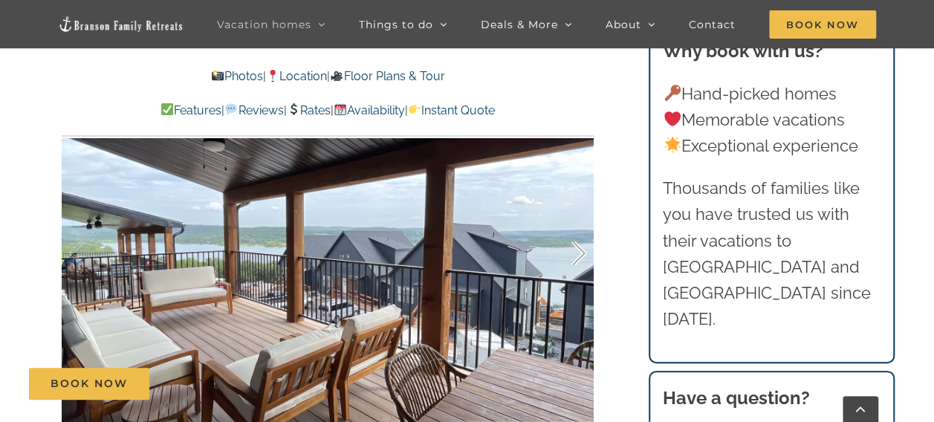
click at [583, 250] on div at bounding box center [563, 253] width 46 height 92
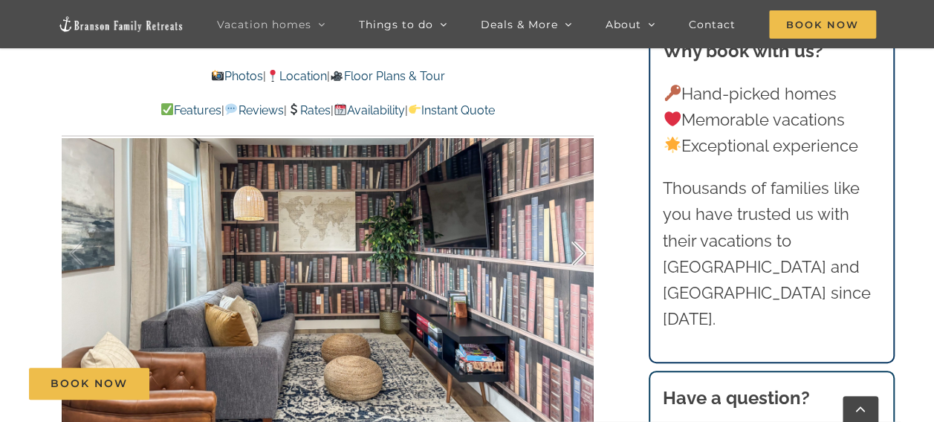
click at [578, 251] on div at bounding box center [563, 253] width 46 height 92
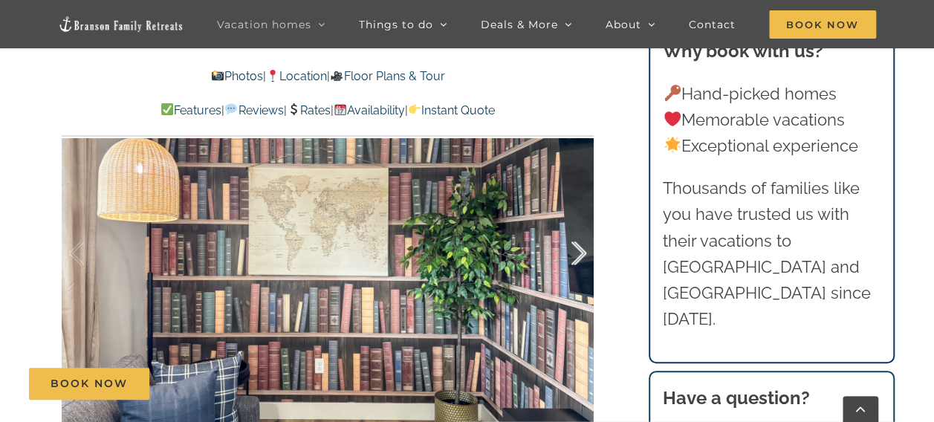
click at [578, 251] on div at bounding box center [563, 253] width 46 height 92
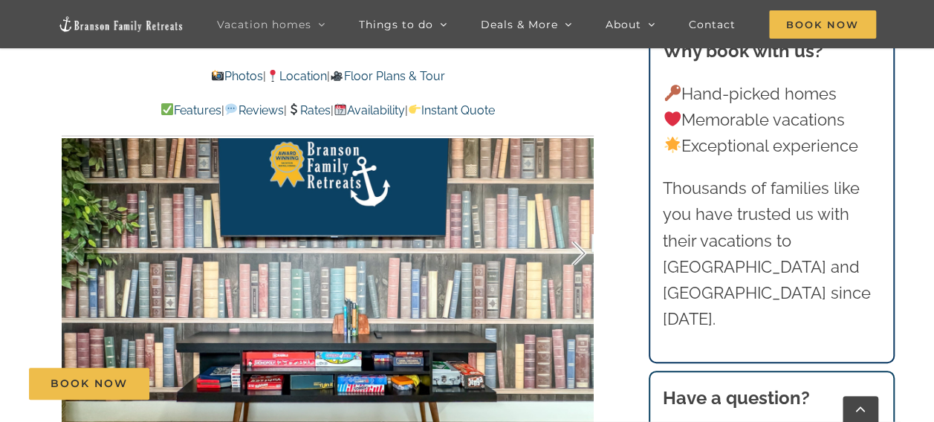
click at [578, 251] on div at bounding box center [563, 253] width 46 height 92
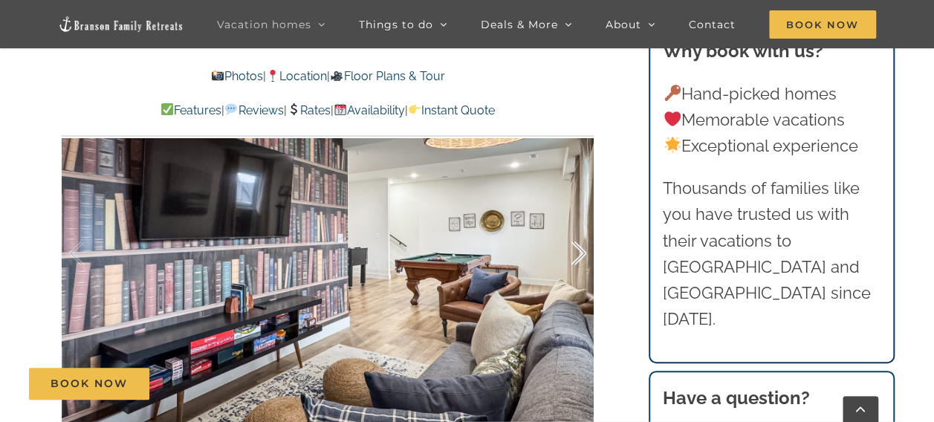
click at [578, 251] on div at bounding box center [563, 253] width 46 height 92
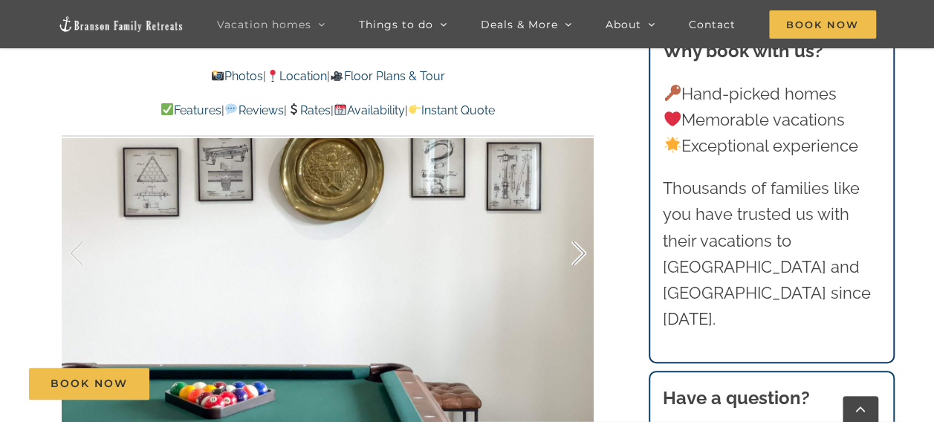
click at [578, 251] on div at bounding box center [563, 253] width 46 height 92
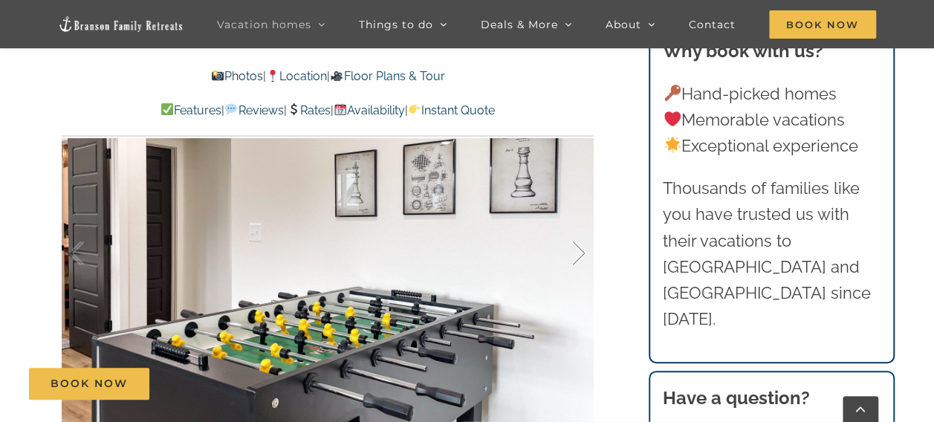
click at [578, 253] on div at bounding box center [563, 253] width 46 height 92
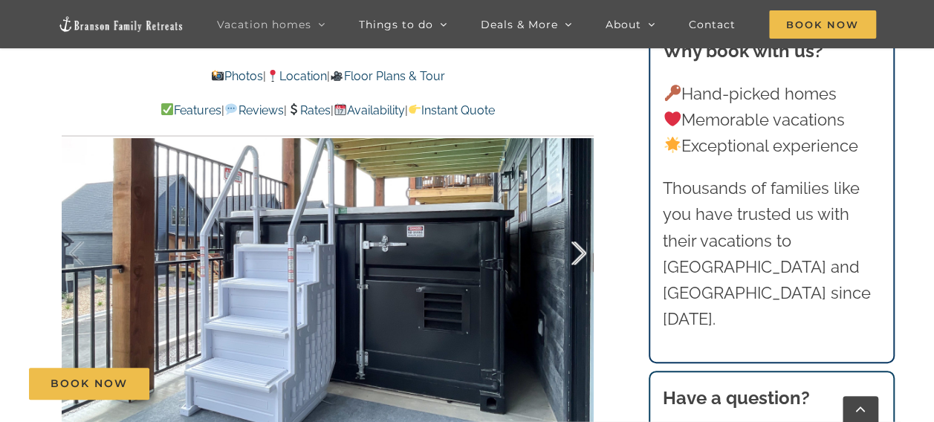
click at [581, 255] on div at bounding box center [563, 253] width 46 height 92
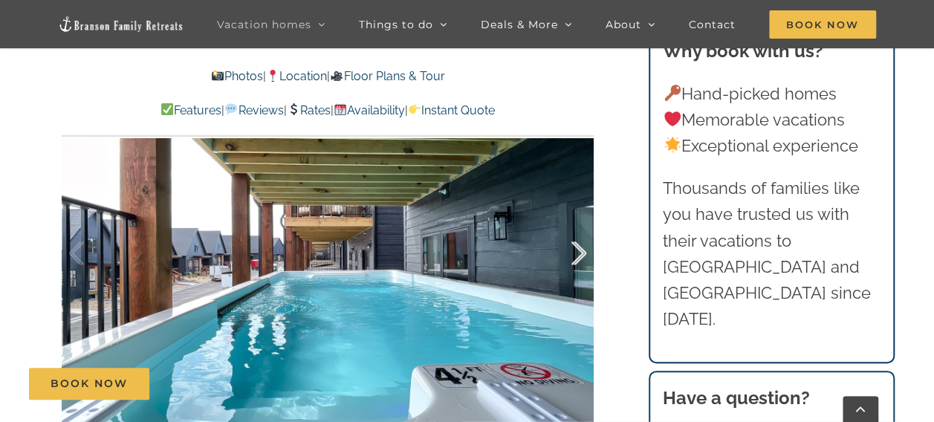
click at [585, 251] on div at bounding box center [563, 253] width 46 height 92
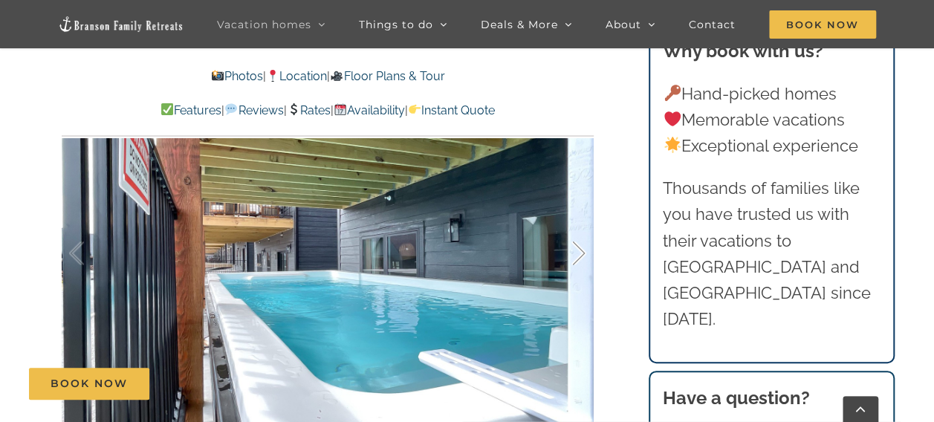
click at [585, 251] on div at bounding box center [563, 253] width 46 height 92
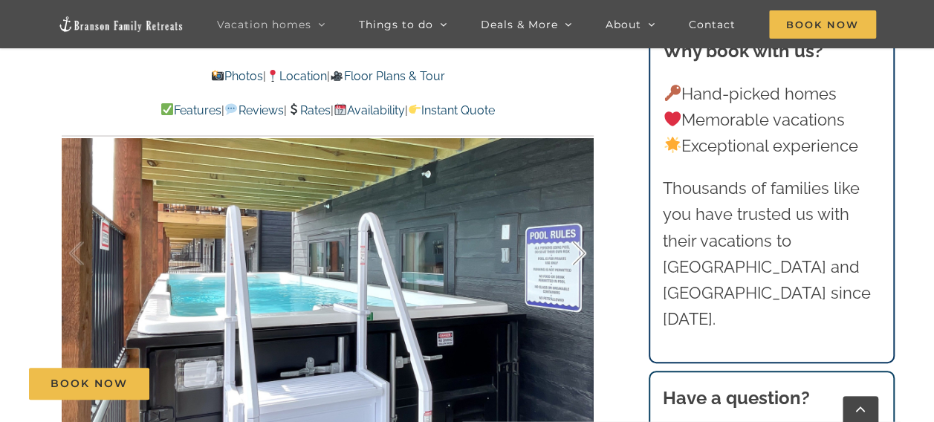
click at [583, 250] on div at bounding box center [563, 253] width 46 height 92
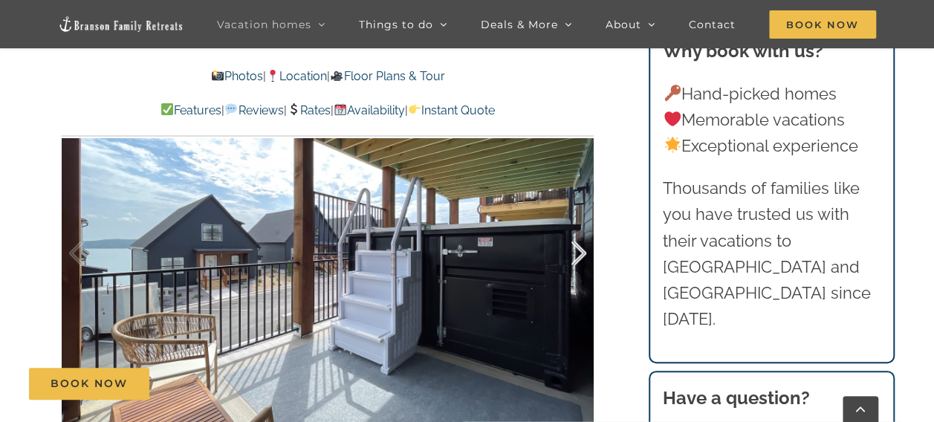
click at [583, 250] on div at bounding box center [563, 253] width 46 height 92
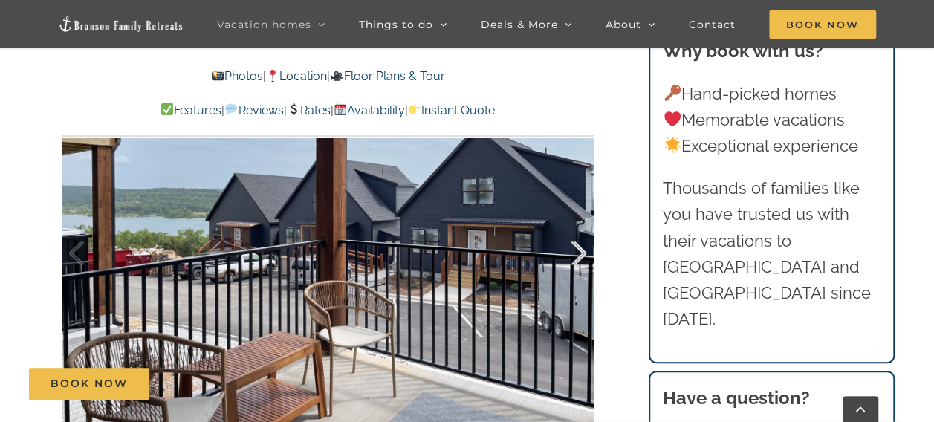
click at [583, 250] on div at bounding box center [563, 253] width 46 height 92
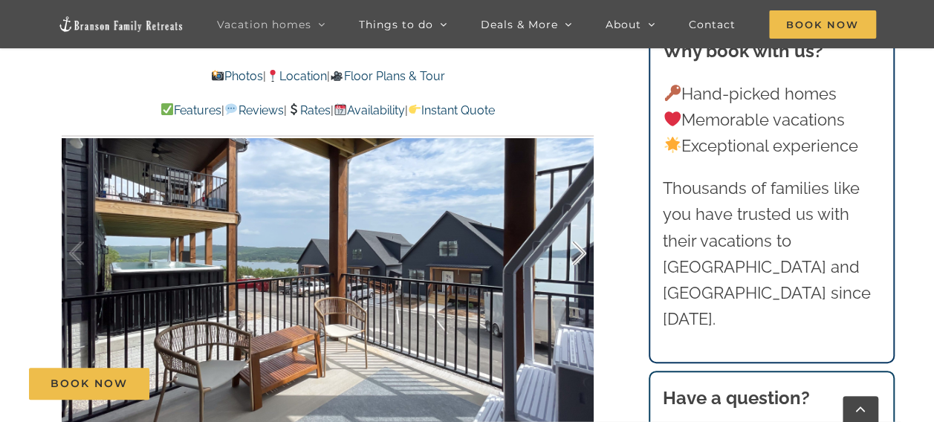
click at [583, 250] on div at bounding box center [563, 253] width 46 height 92
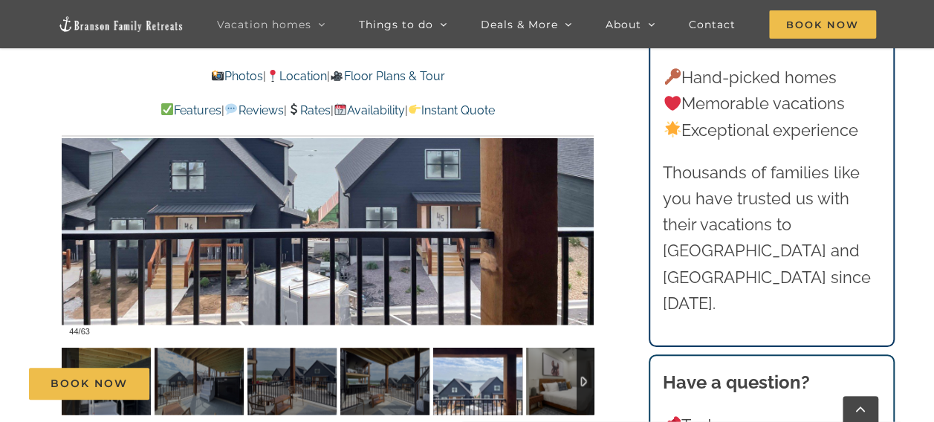
scroll to position [975, 0]
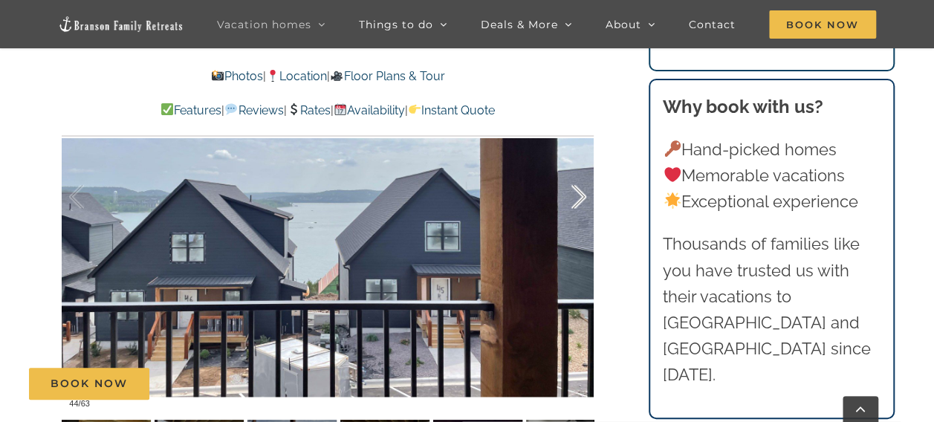
click at [580, 193] on div at bounding box center [563, 197] width 46 height 92
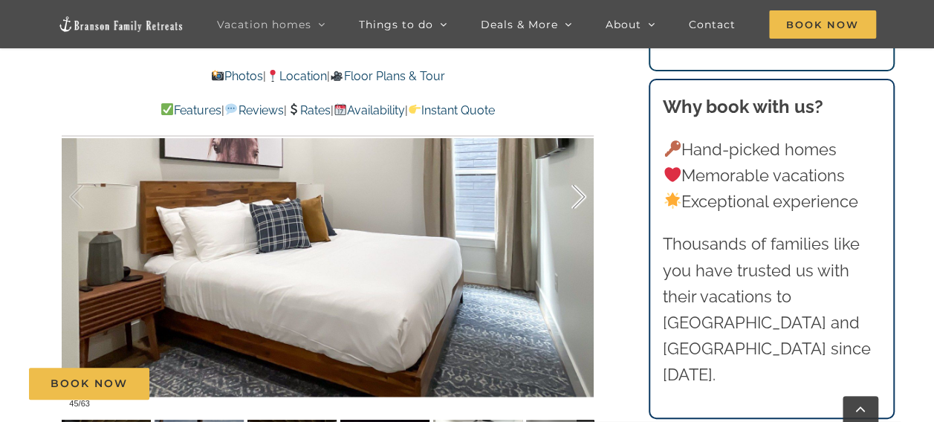
click at [580, 193] on div at bounding box center [563, 197] width 46 height 92
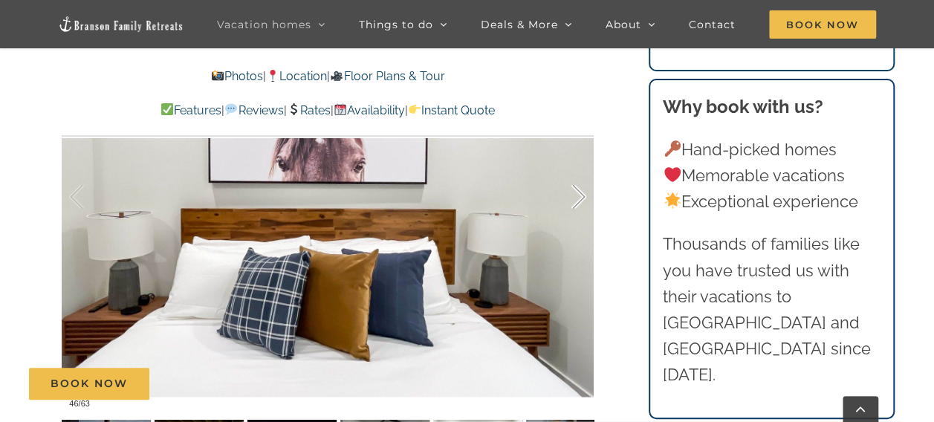
click at [580, 193] on div at bounding box center [563, 197] width 46 height 92
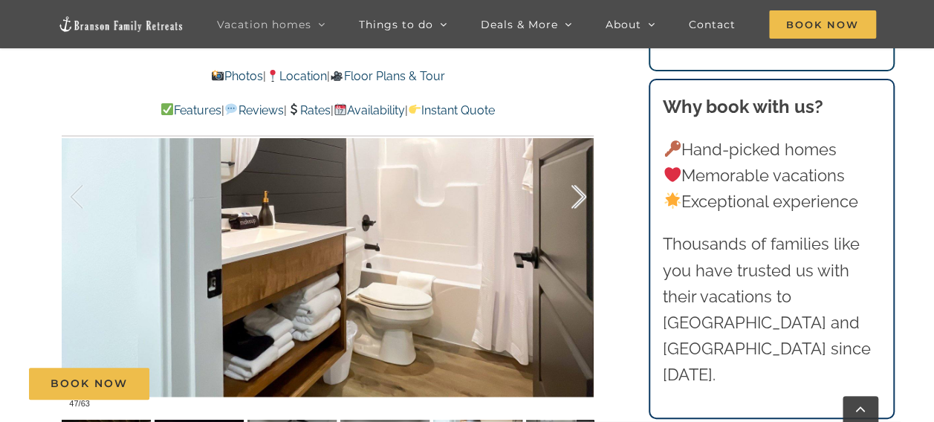
click at [580, 193] on div at bounding box center [563, 197] width 46 height 92
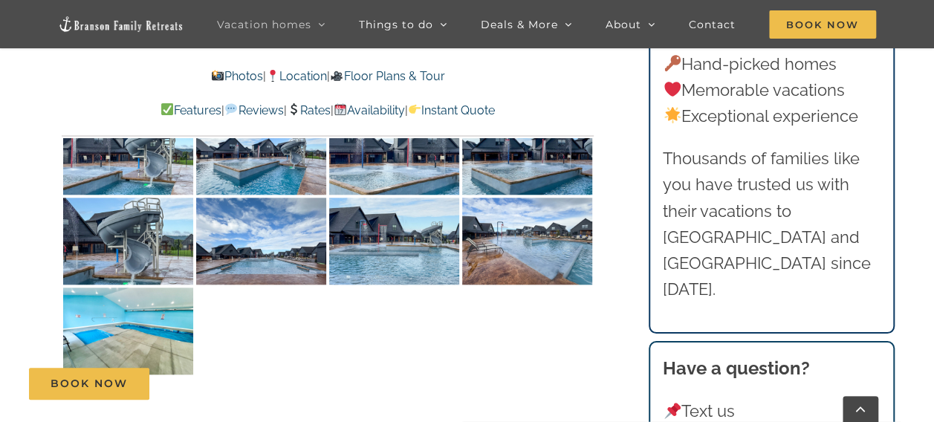
scroll to position [3544, 0]
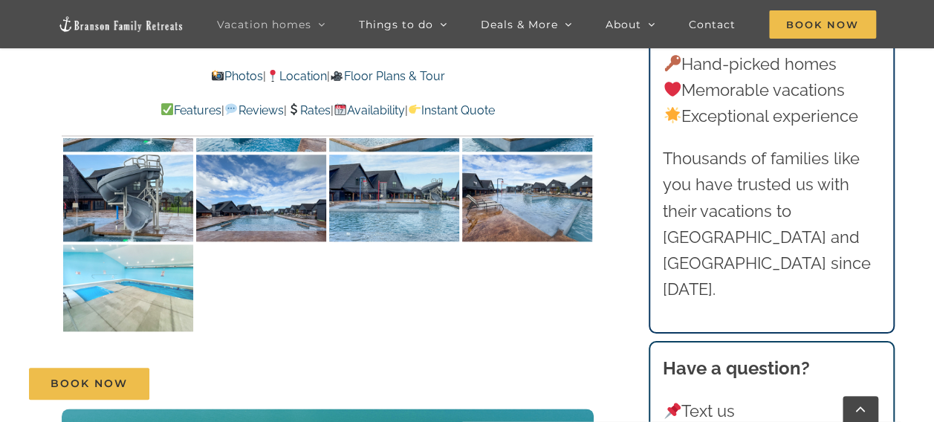
click at [153, 268] on img at bounding box center [128, 287] width 130 height 87
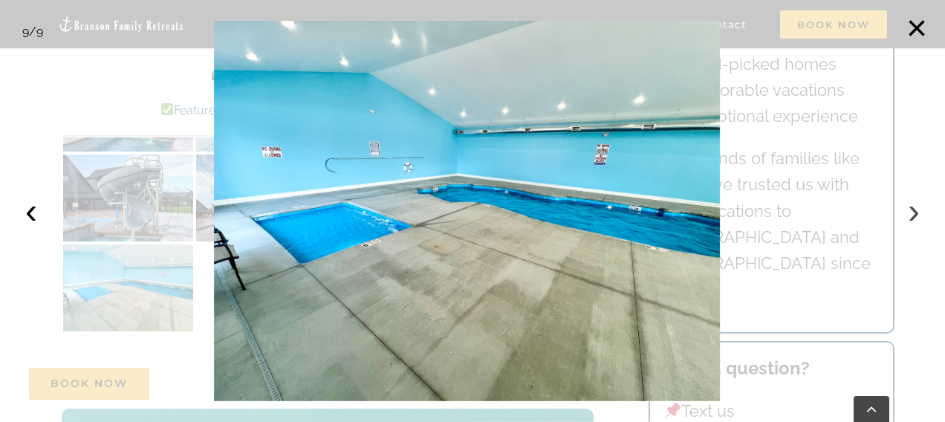
click at [915, 212] on button "›" at bounding box center [914, 211] width 33 height 33
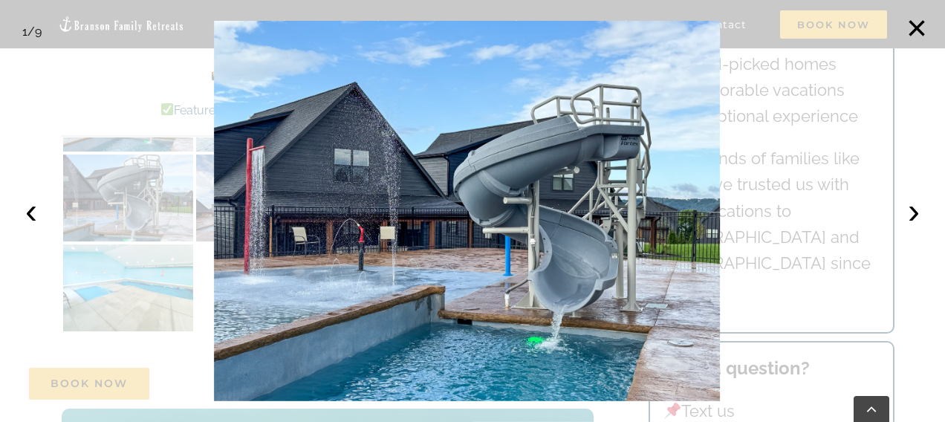
click at [915, 281] on div at bounding box center [472, 211] width 945 height 422
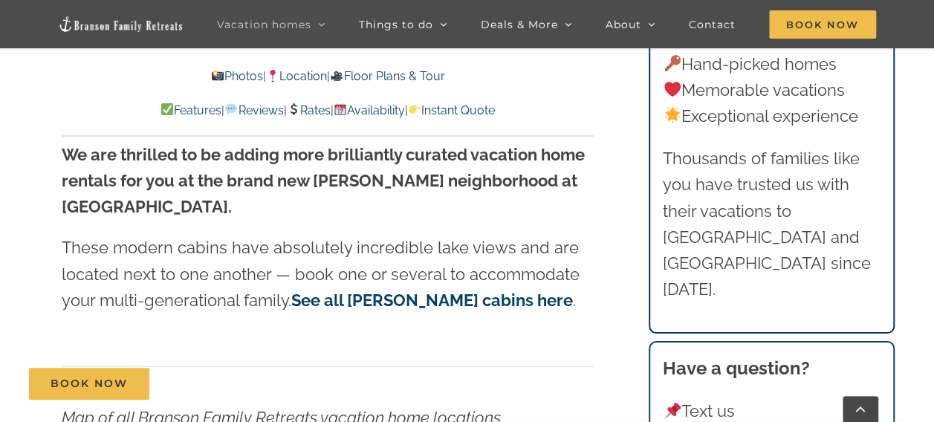
scroll to position [4590, 0]
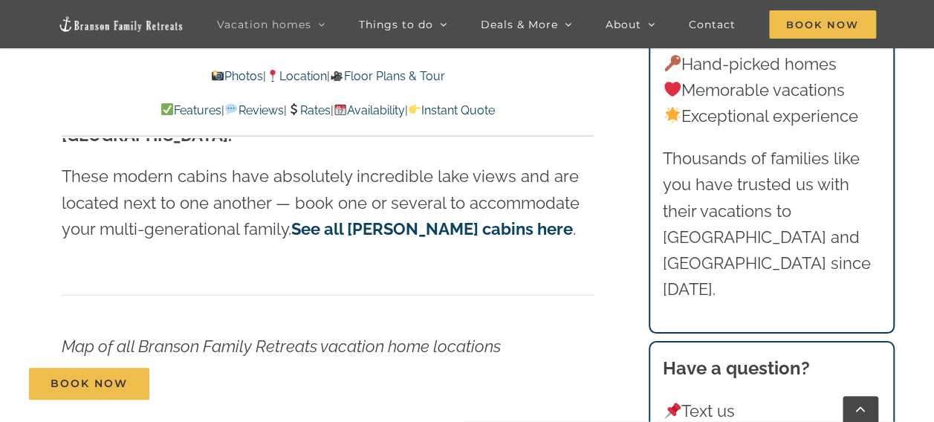
click at [512, 219] on link "See all [PERSON_NAME] cabins here" at bounding box center [432, 228] width 282 height 19
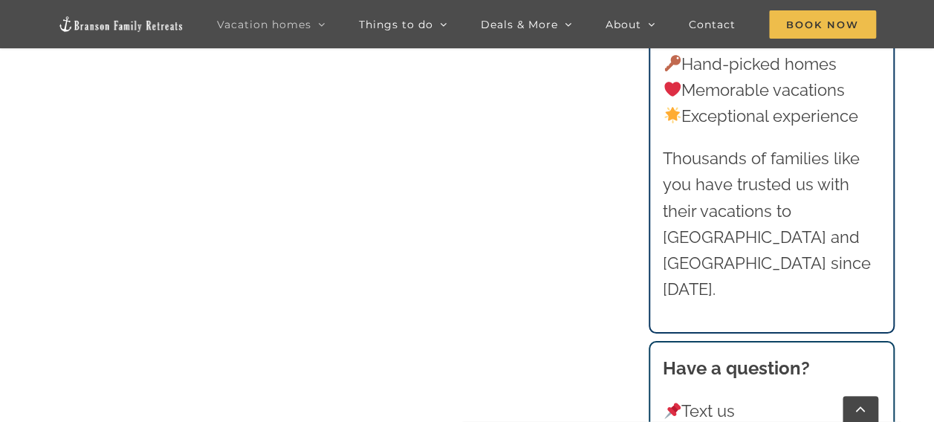
scroll to position [1696, 0]
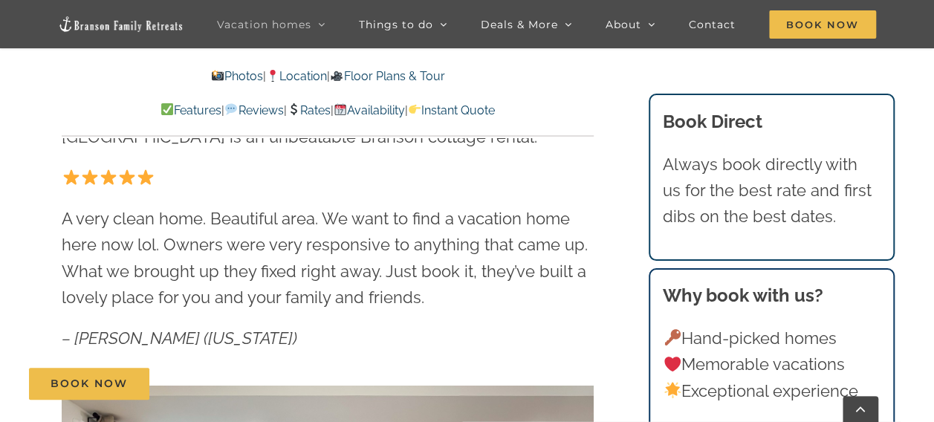
scroll to position [567, 0]
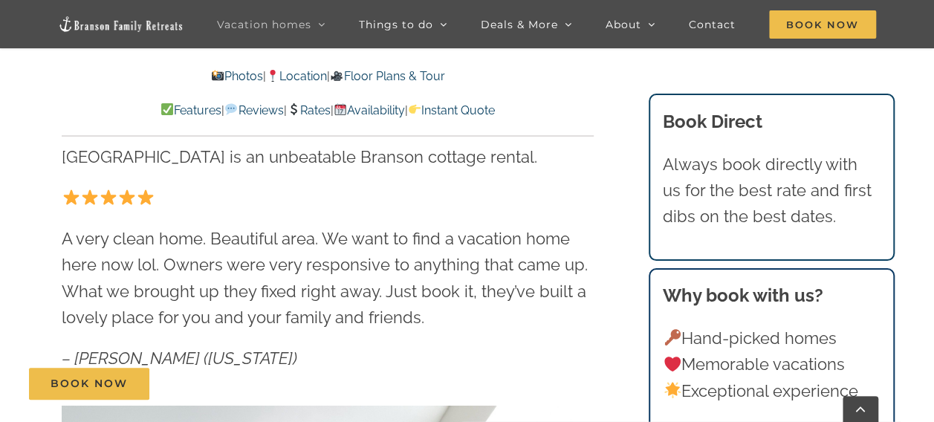
click at [236, 108] on link "Reviews" at bounding box center [253, 110] width 59 height 14
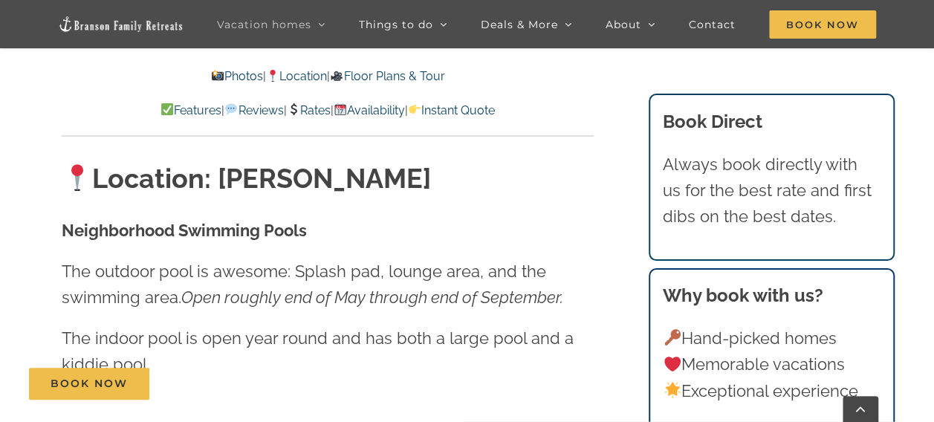
scroll to position [2874, 0]
